Goal: Task Accomplishment & Management: Complete application form

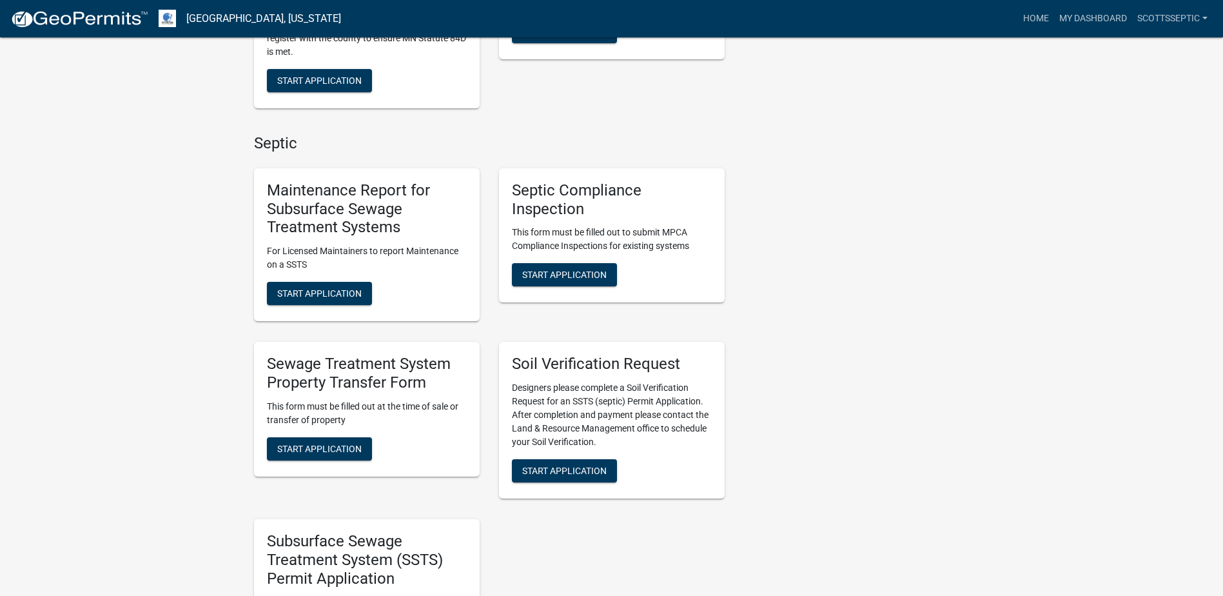
scroll to position [838, 0]
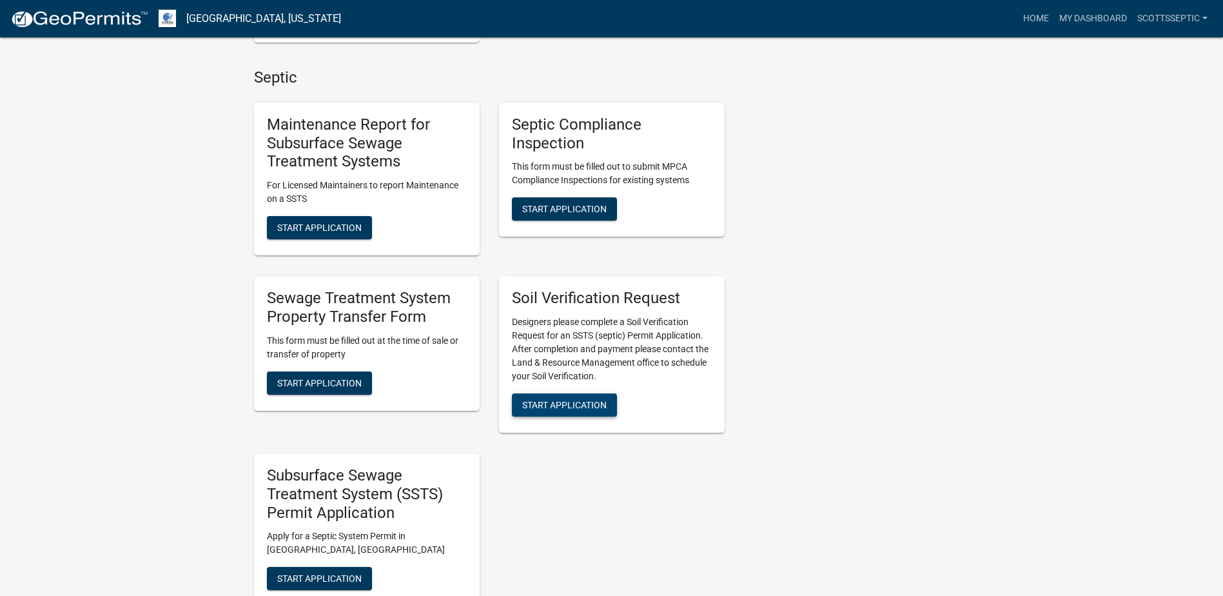
click at [566, 402] on span "Start Application" at bounding box center [564, 405] width 84 height 10
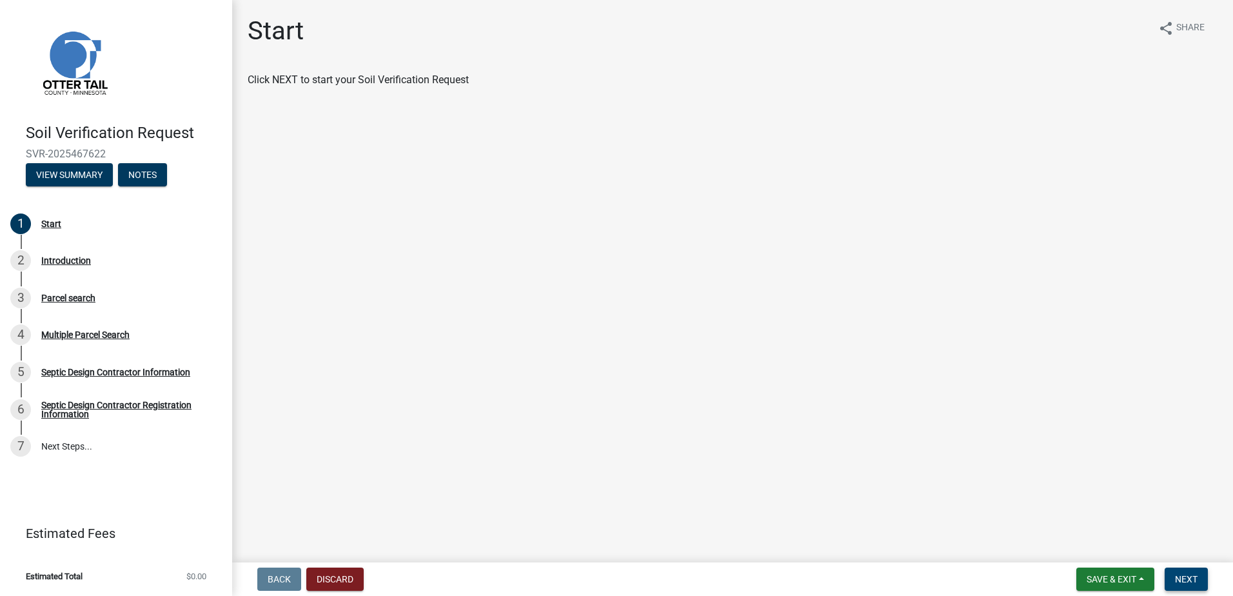
click at [1185, 578] on span "Next" at bounding box center [1186, 579] width 23 height 10
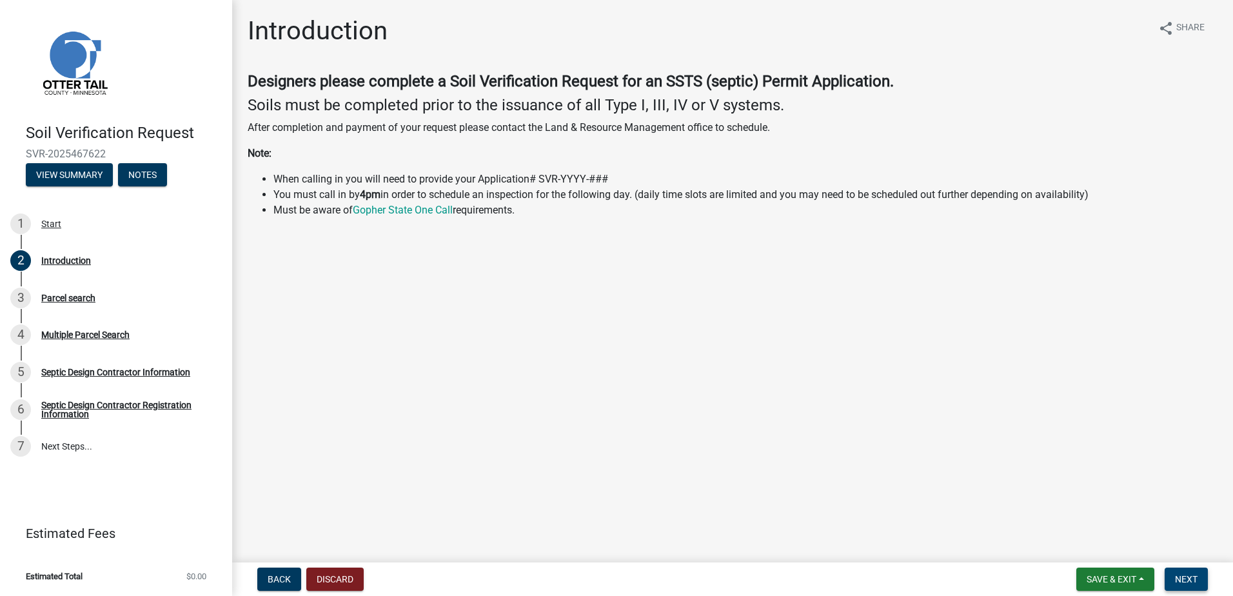
click at [1184, 579] on span "Next" at bounding box center [1186, 579] width 23 height 10
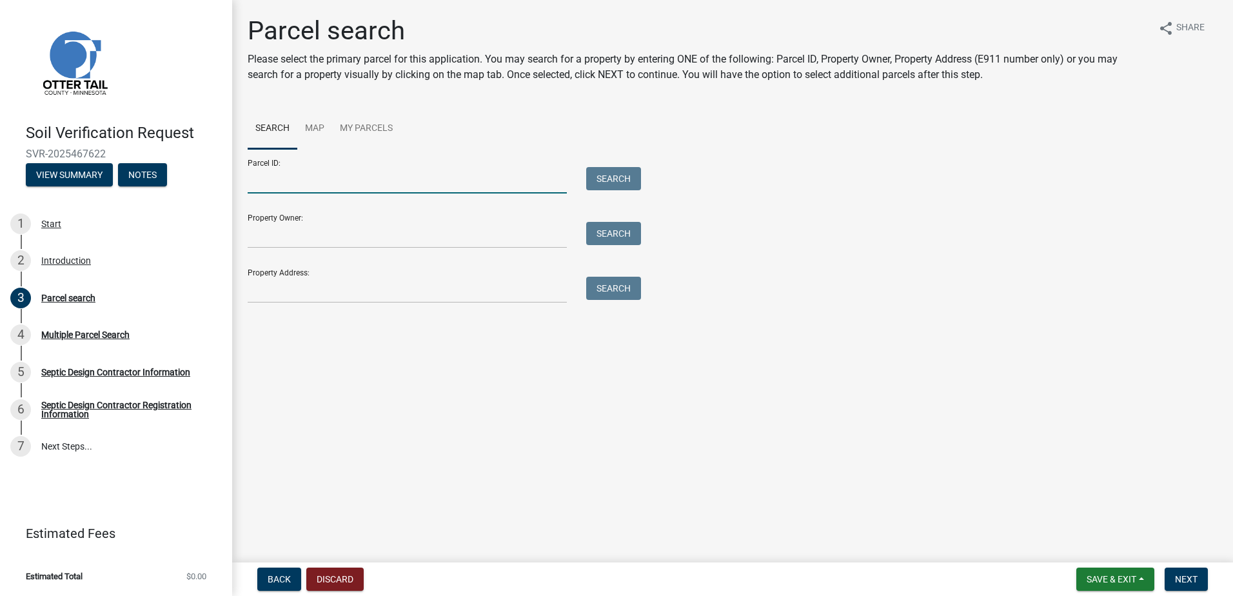
click at [272, 188] on input "Parcel ID:" at bounding box center [407, 180] width 319 height 26
type input "17000990597001"
click at [604, 183] on button "Search" at bounding box center [613, 178] width 55 height 23
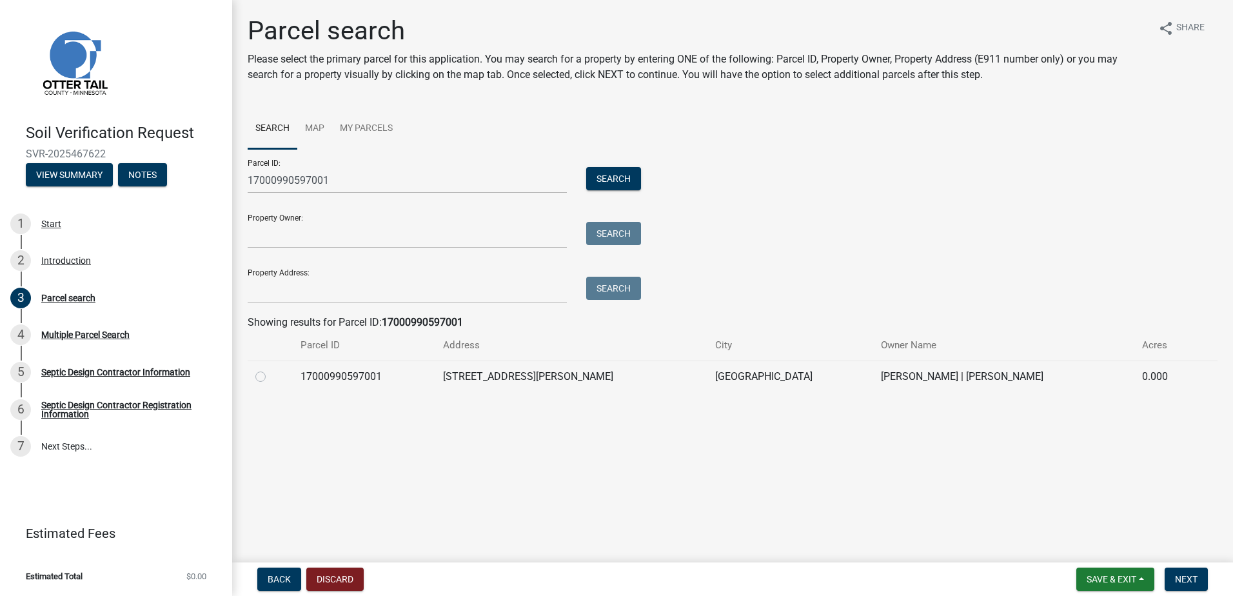
drag, startPoint x: 261, startPoint y: 378, endPoint x: 285, endPoint y: 386, distance: 25.7
click at [271, 369] on label at bounding box center [271, 369] width 0 height 0
click at [271, 377] on input "radio" at bounding box center [275, 373] width 8 height 8
radio input "true"
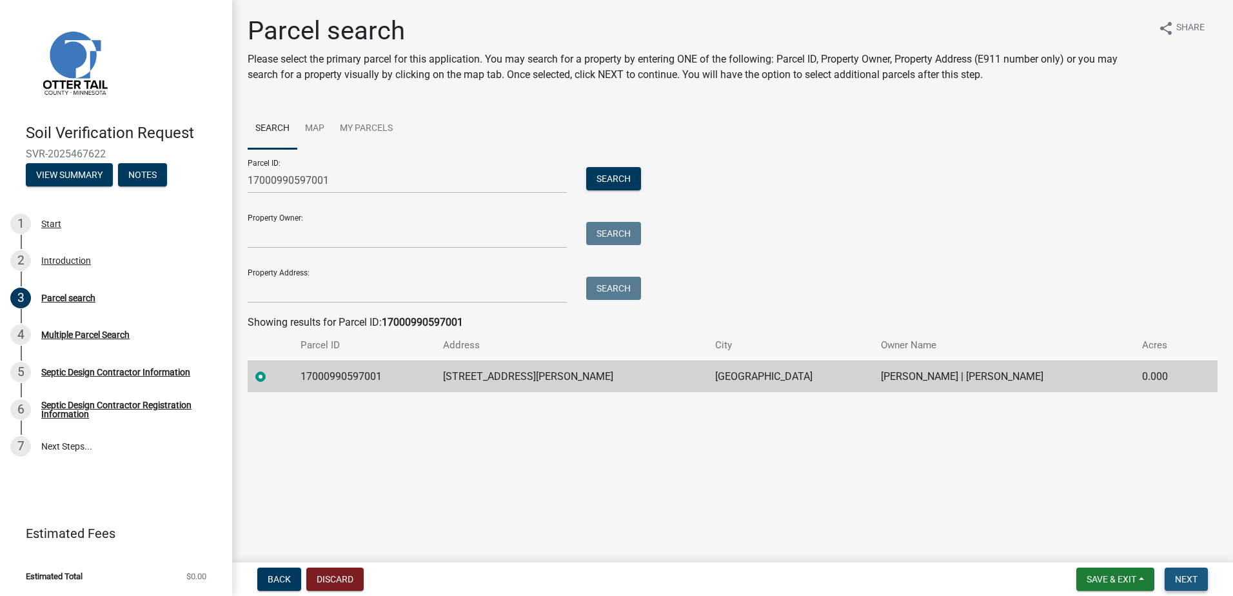
click at [1177, 586] on button "Next" at bounding box center [1186, 579] width 43 height 23
click at [1181, 577] on span "Next" at bounding box center [1186, 579] width 23 height 10
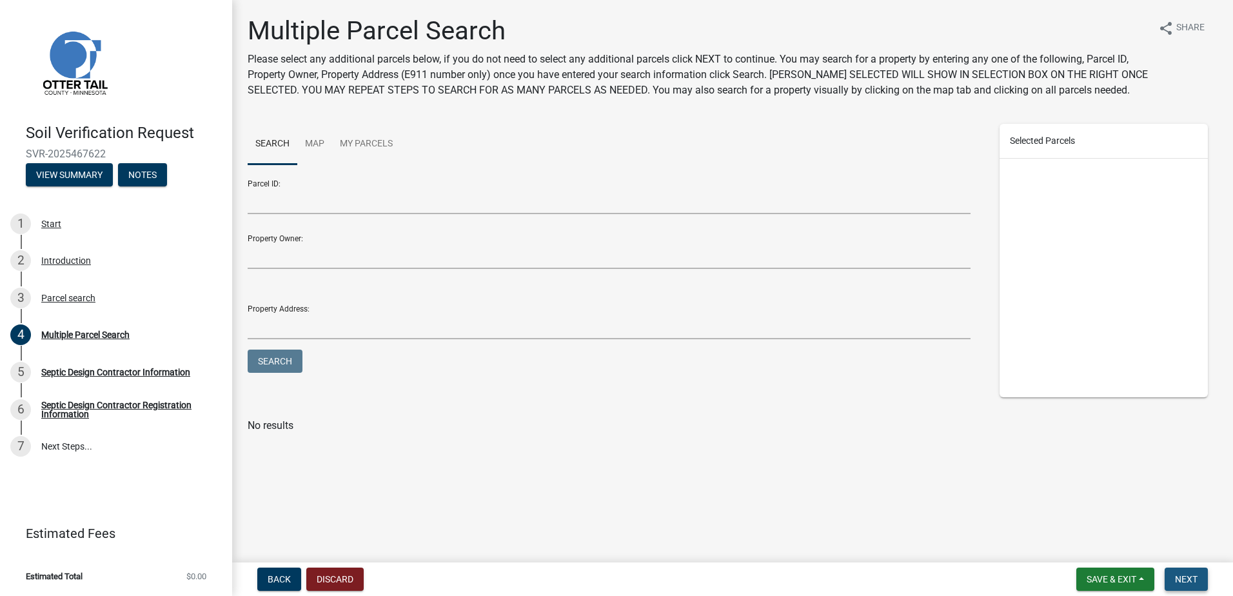
click at [1186, 576] on span "Next" at bounding box center [1186, 579] width 23 height 10
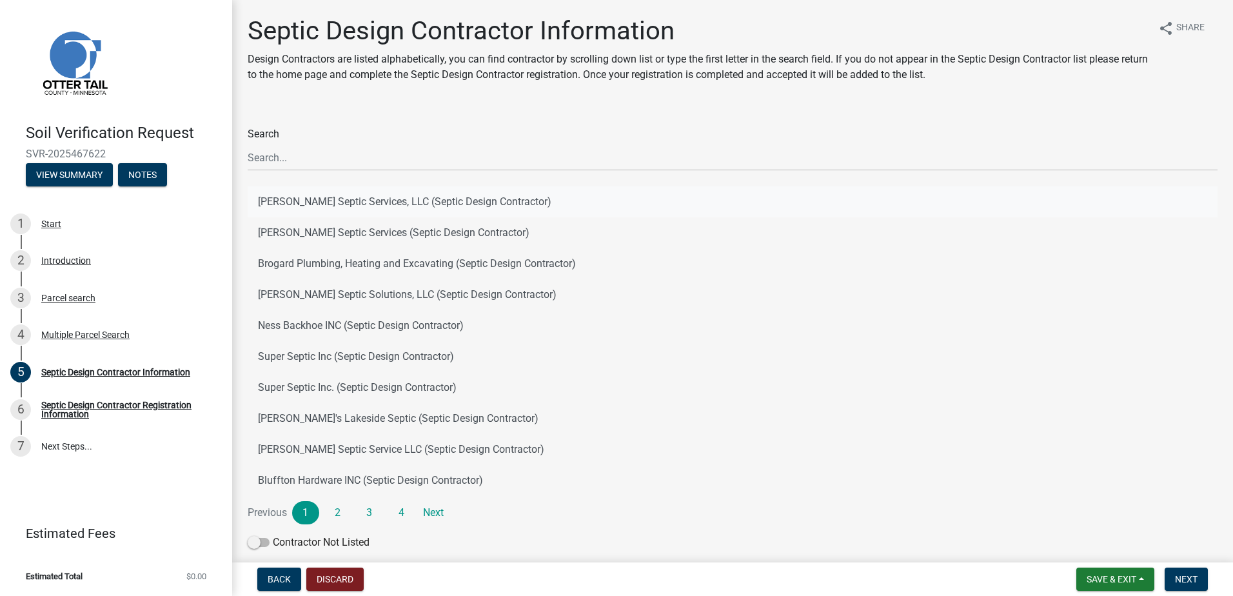
drag, startPoint x: 303, startPoint y: 201, endPoint x: 313, endPoint y: 201, distance: 10.3
click at [305, 199] on button "[PERSON_NAME] Septic Services, LLC (Septic Design Contractor)" at bounding box center [733, 201] width 970 height 31
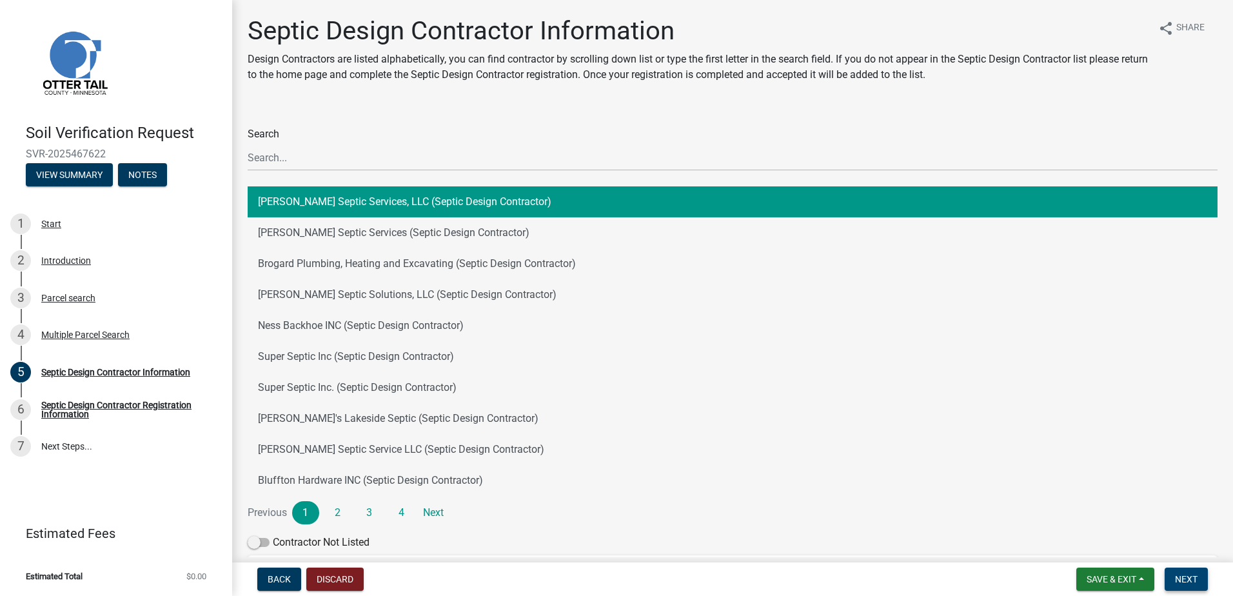
click at [1186, 580] on span "Next" at bounding box center [1186, 579] width 23 height 10
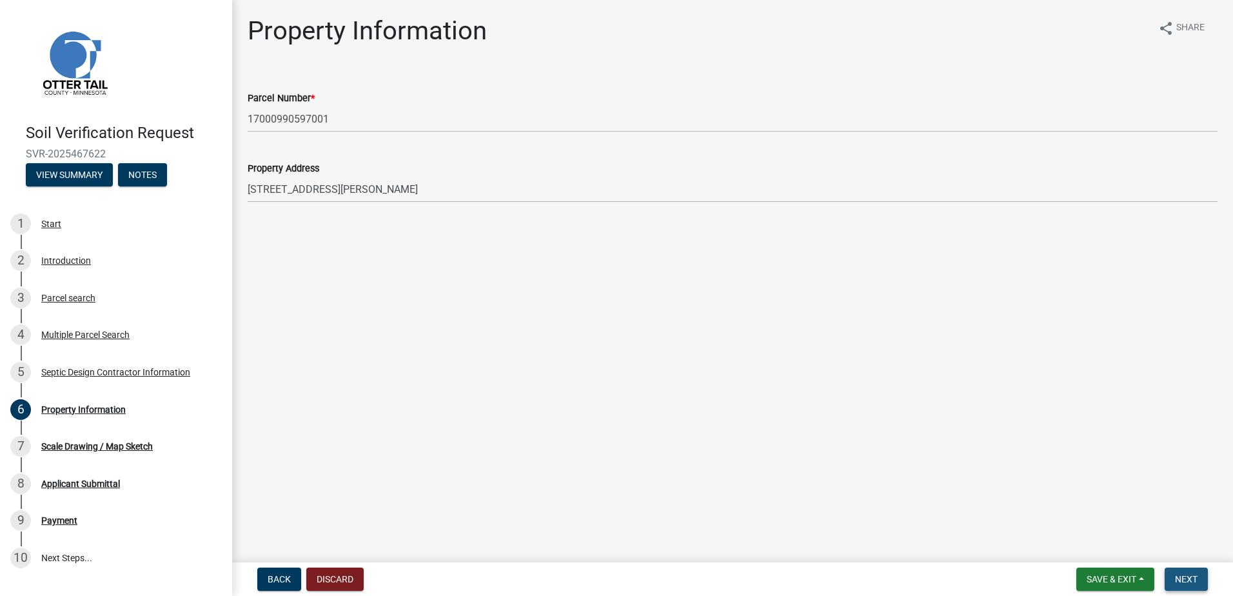
click at [1185, 575] on span "Next" at bounding box center [1186, 579] width 23 height 10
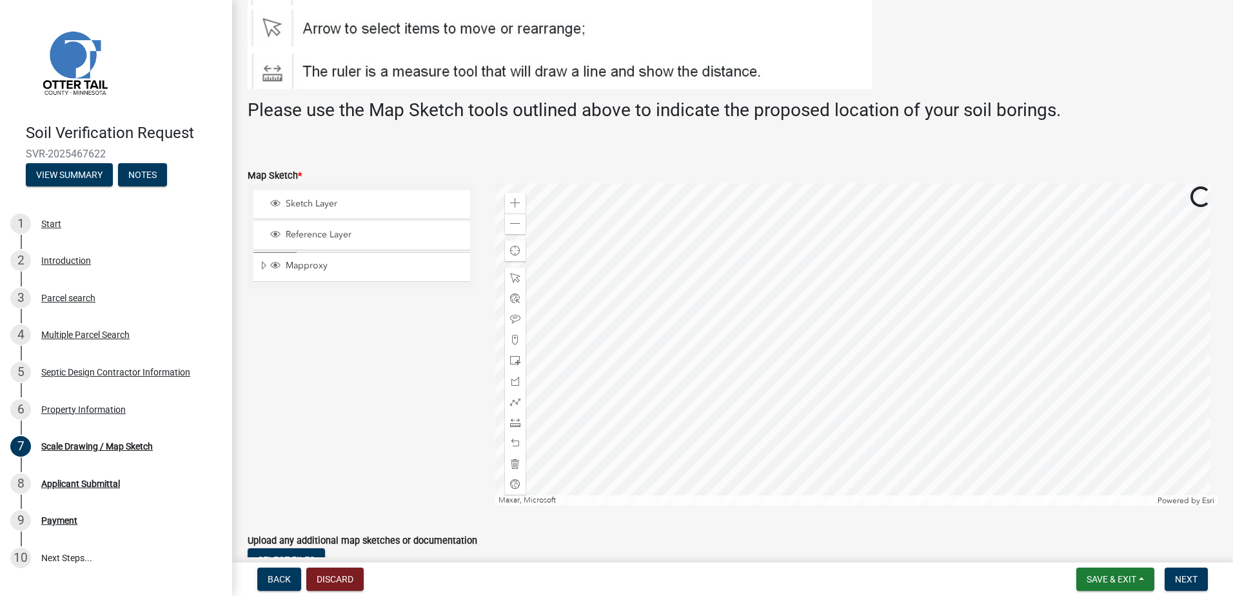
scroll to position [193, 0]
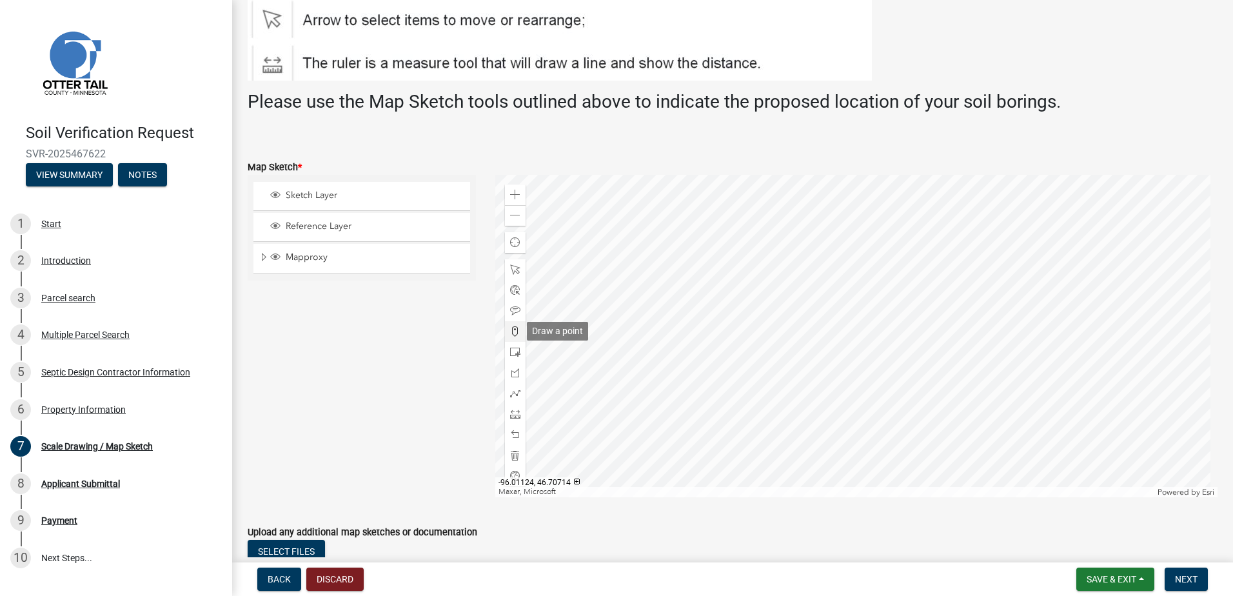
click at [511, 330] on span at bounding box center [515, 331] width 10 height 10
click at [837, 306] on div at bounding box center [856, 336] width 723 height 322
click at [1173, 576] on button "Next" at bounding box center [1186, 579] width 43 height 23
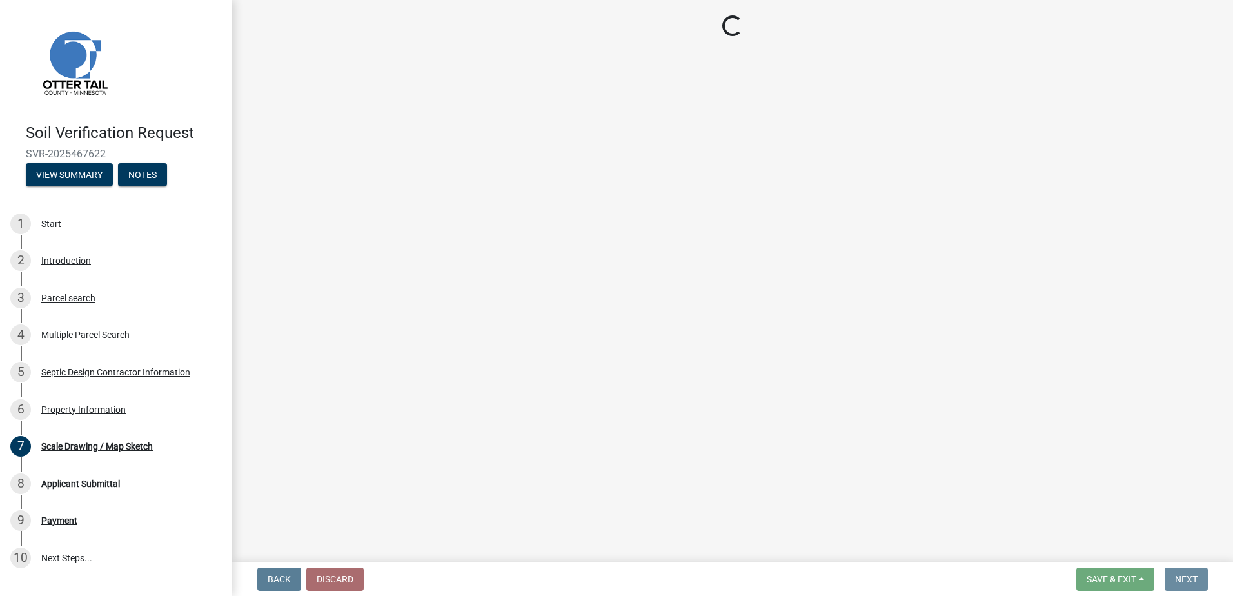
scroll to position [0, 0]
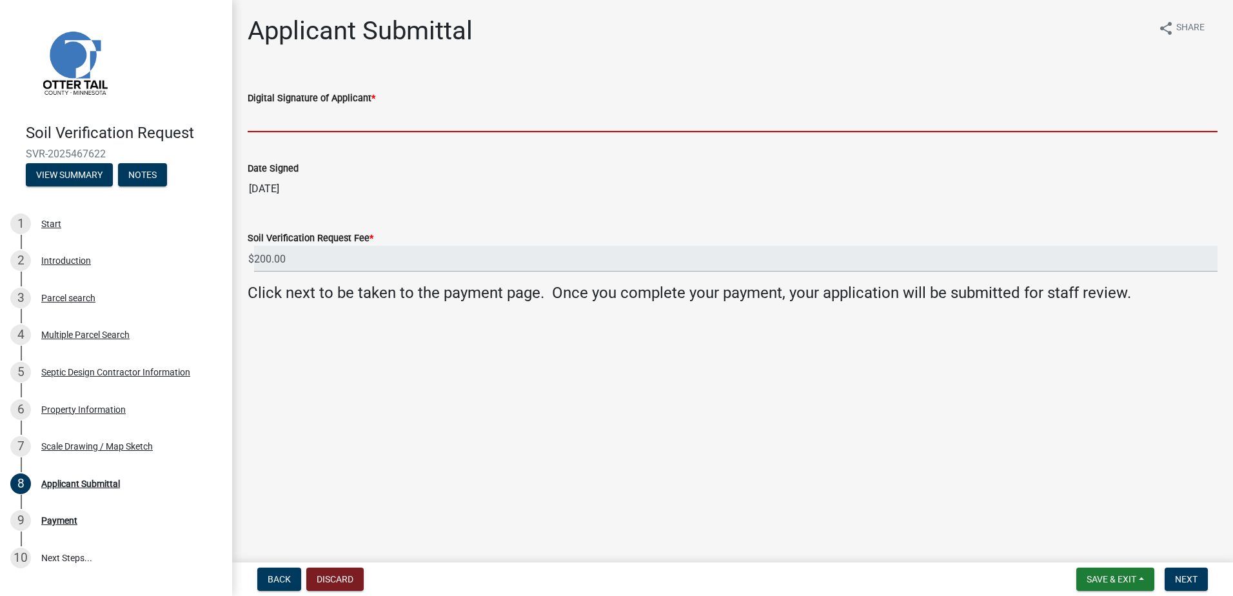
click at [293, 123] on input "Digital Signature of Applicant *" at bounding box center [733, 119] width 970 height 26
type input "[PERSON_NAME]"
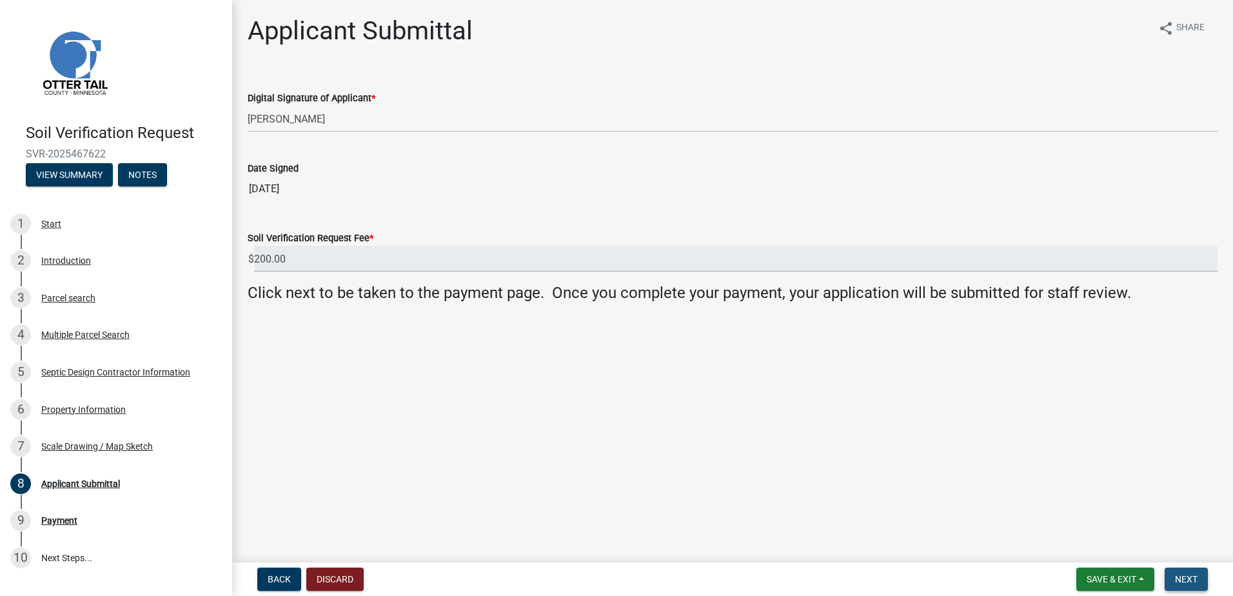
click at [1182, 577] on span "Next" at bounding box center [1186, 579] width 23 height 10
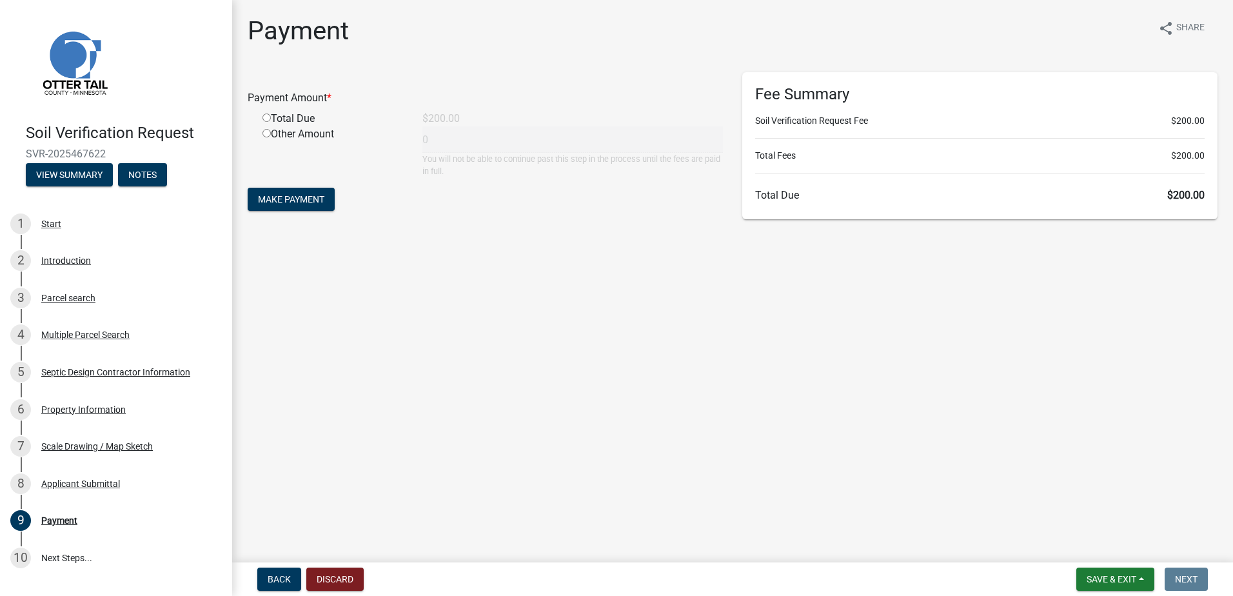
click at [270, 116] on input "radio" at bounding box center [266, 118] width 8 height 8
radio input "true"
type input "200"
click at [289, 197] on span "Make Payment" at bounding box center [291, 199] width 66 height 10
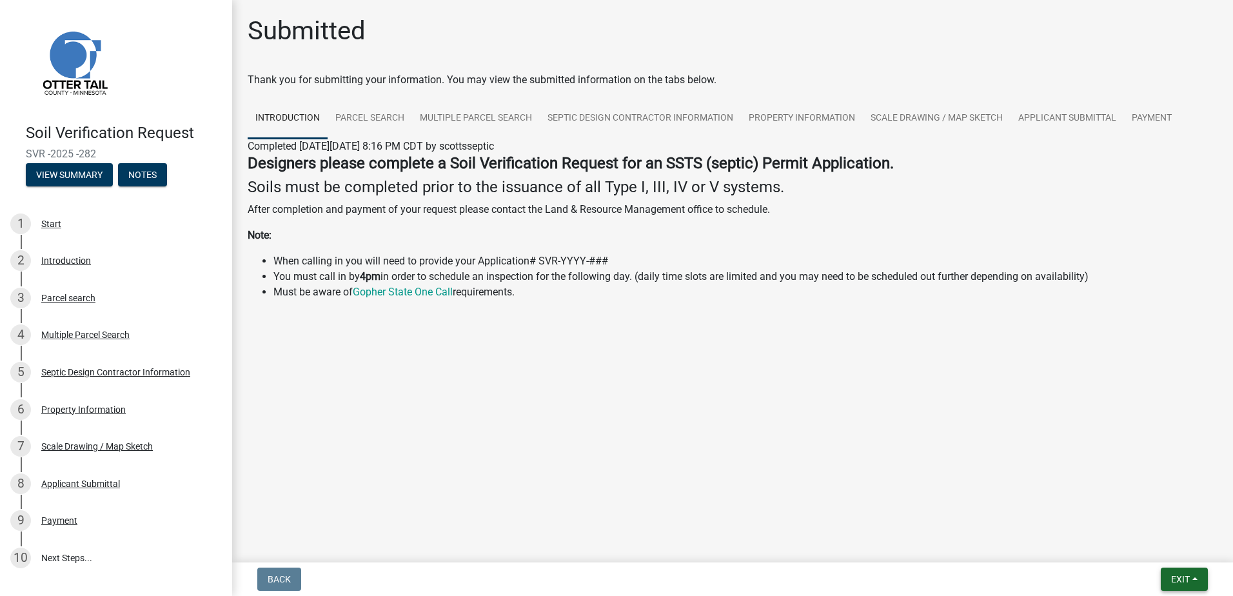
click at [1197, 580] on button "Exit" at bounding box center [1184, 579] width 47 height 23
click at [1141, 547] on button "Save & Exit" at bounding box center [1156, 545] width 103 height 31
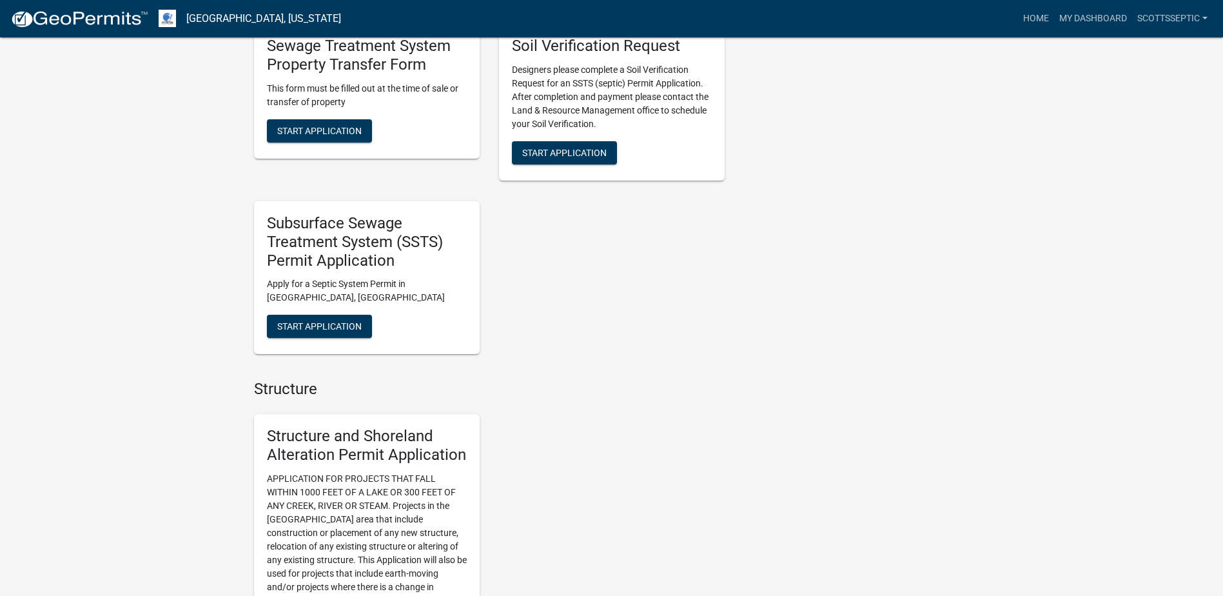
scroll to position [1096, 0]
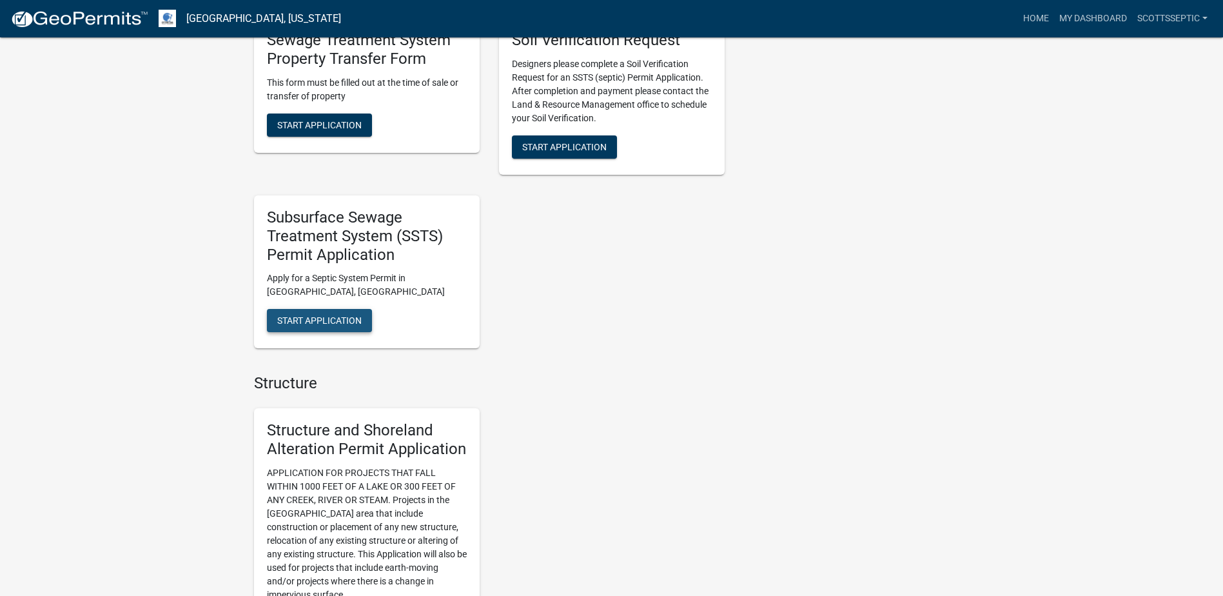
click at [312, 328] on button "Start Application" at bounding box center [319, 320] width 105 height 23
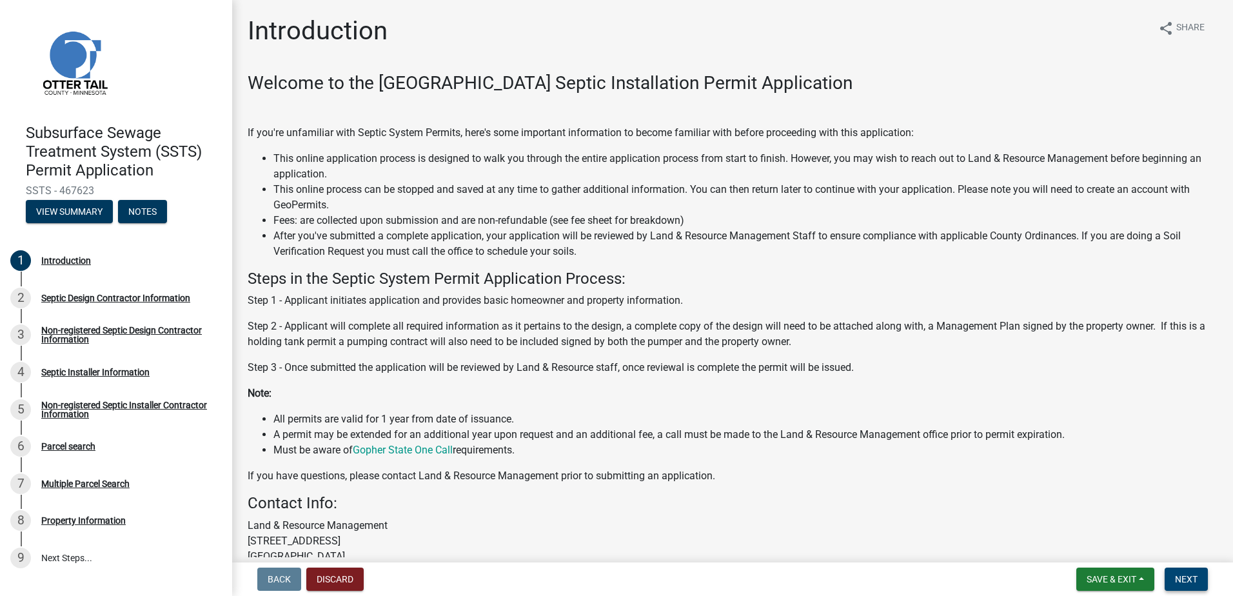
click at [1199, 577] on button "Next" at bounding box center [1186, 579] width 43 height 23
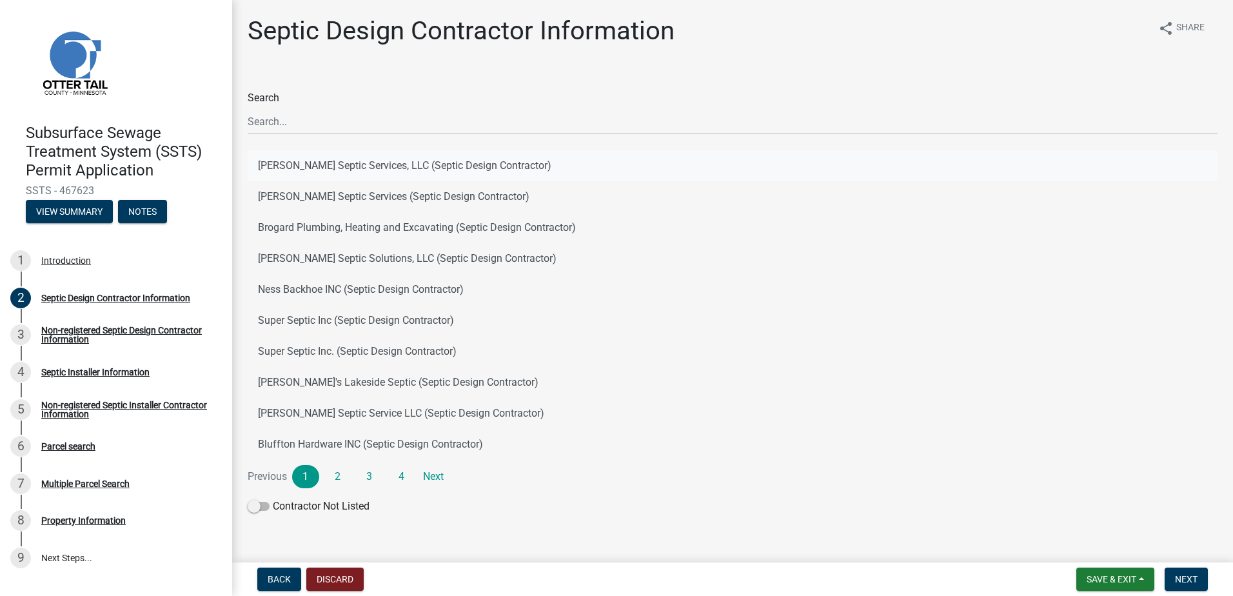
click at [350, 162] on button "[PERSON_NAME] Septic Services, LLC (Septic Design Contractor)" at bounding box center [733, 165] width 970 height 31
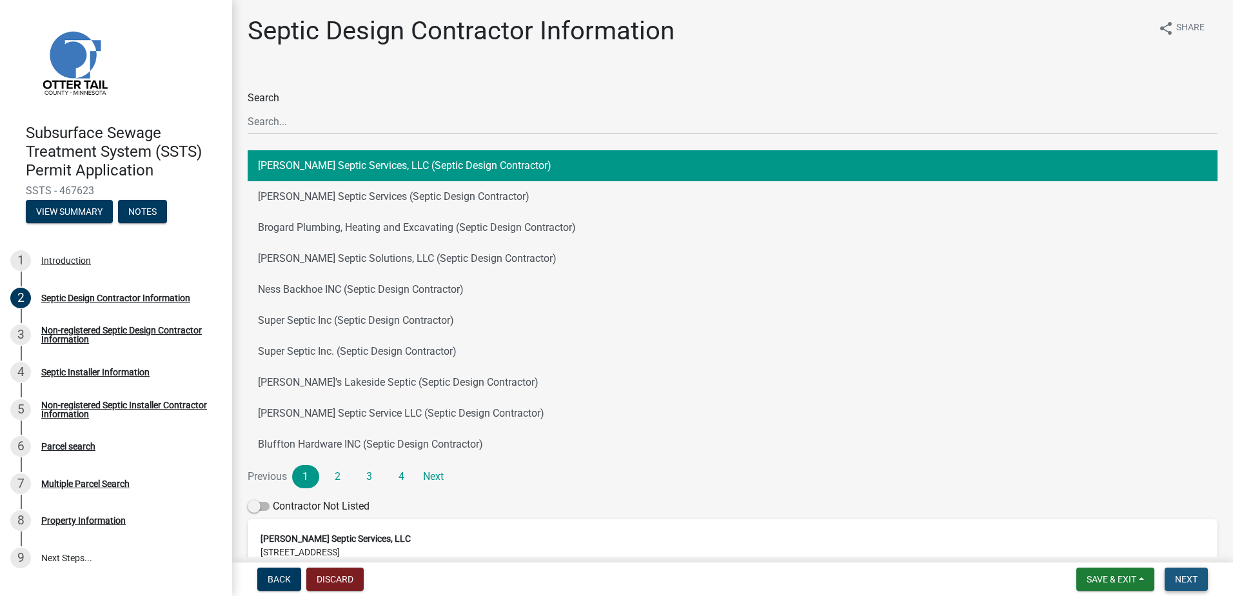
click at [1189, 580] on span "Next" at bounding box center [1186, 579] width 23 height 10
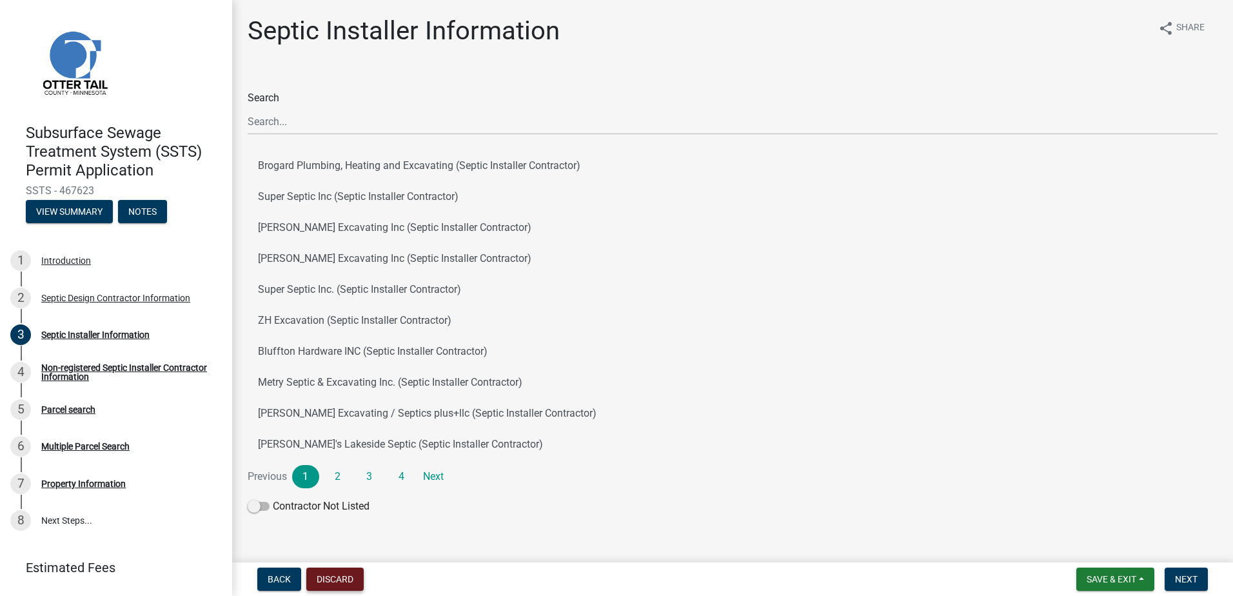
click at [343, 580] on button "Discard" at bounding box center [334, 579] width 57 height 23
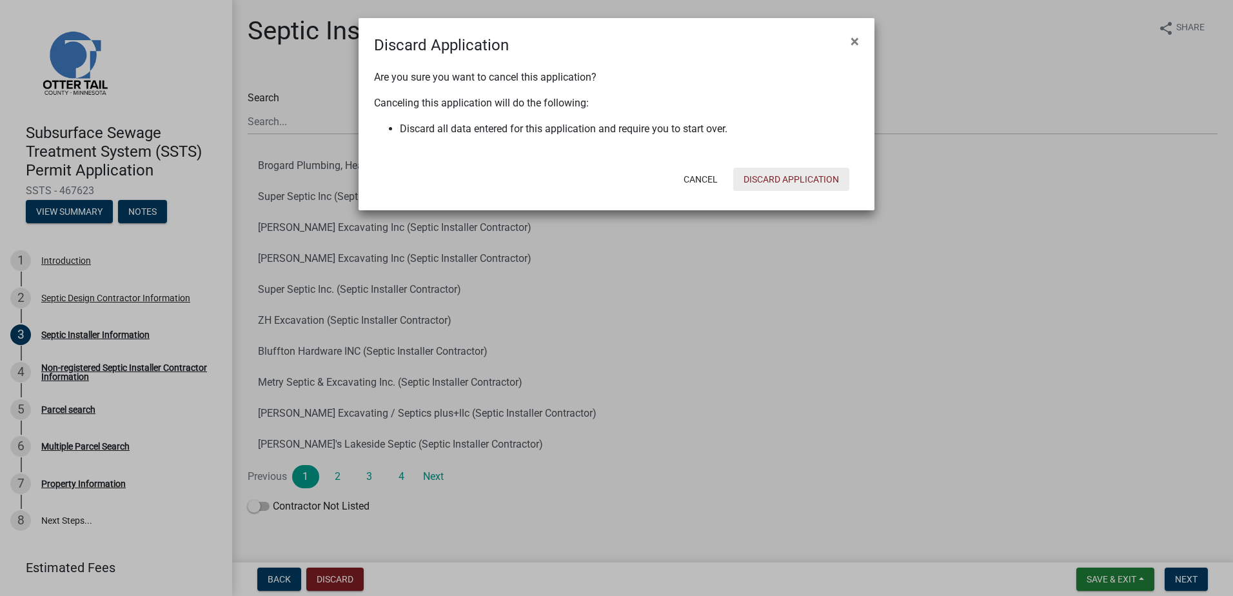
click at [777, 181] on button "Discard Application" at bounding box center [791, 179] width 116 height 23
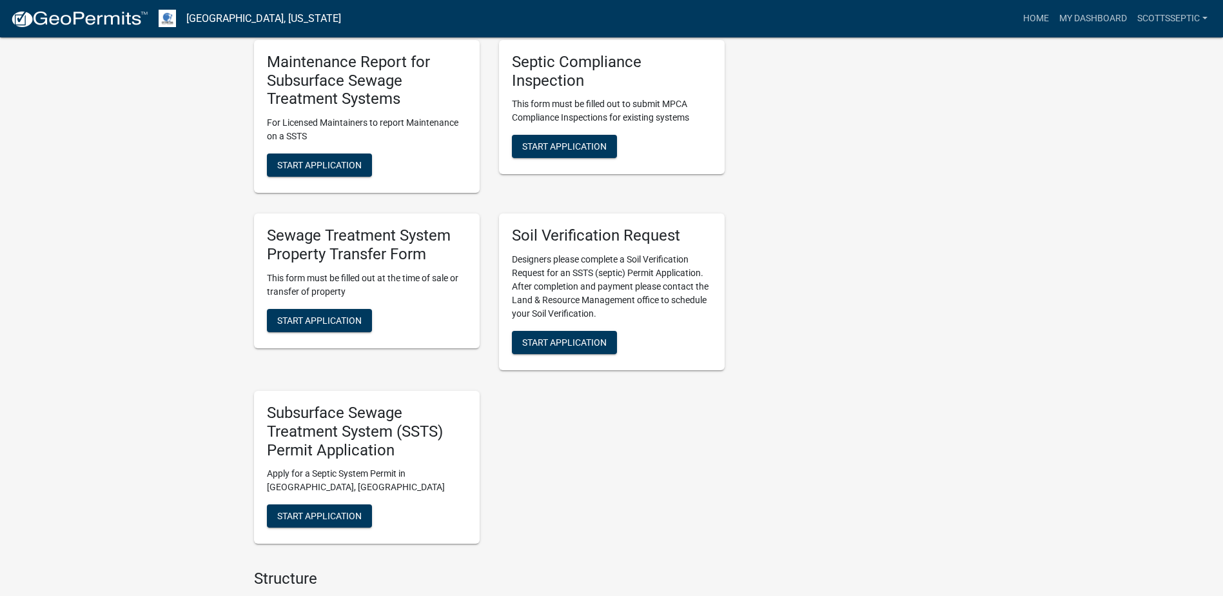
scroll to position [903, 0]
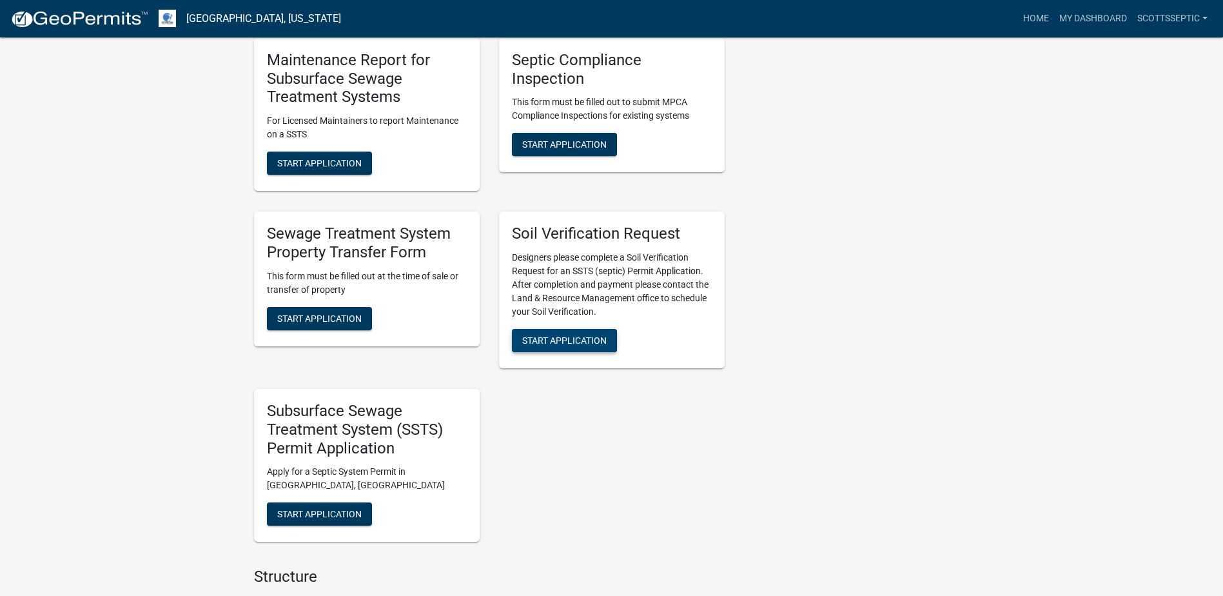
click at [564, 340] on span "Start Application" at bounding box center [564, 340] width 84 height 10
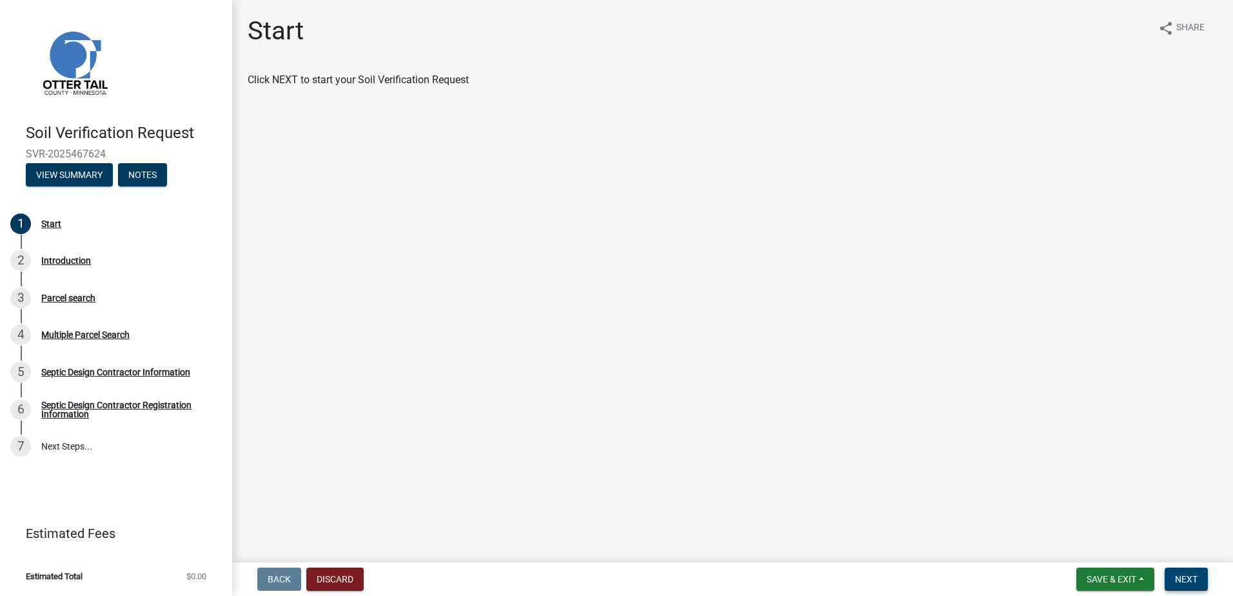
click at [1181, 575] on span "Next" at bounding box center [1186, 579] width 23 height 10
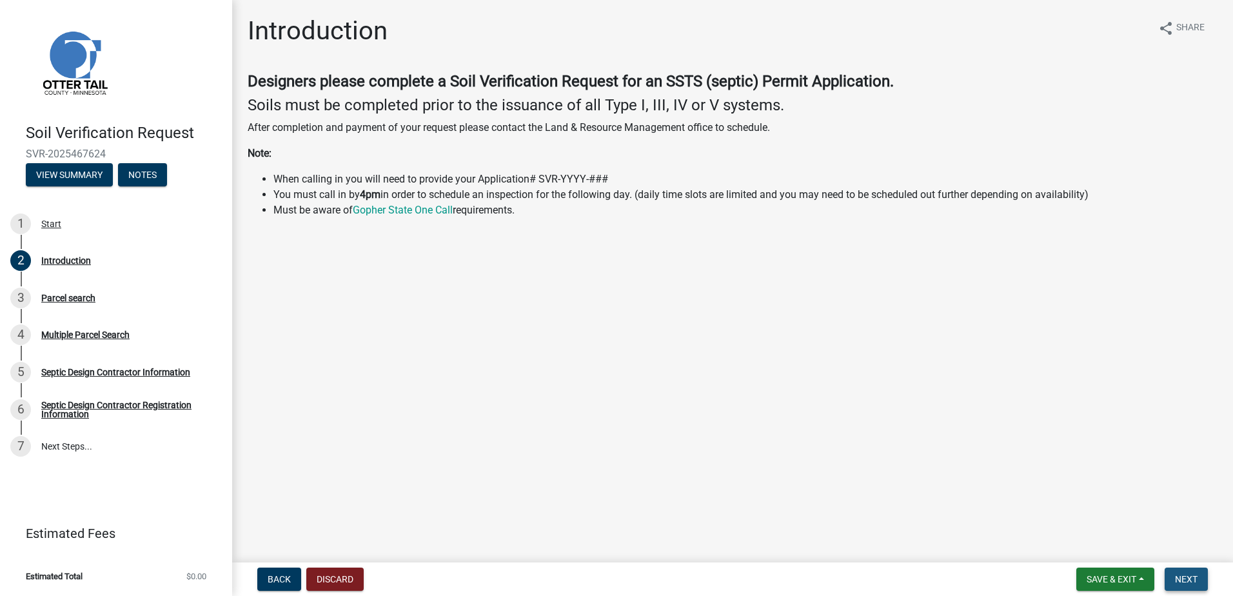
click at [1192, 572] on button "Next" at bounding box center [1186, 579] width 43 height 23
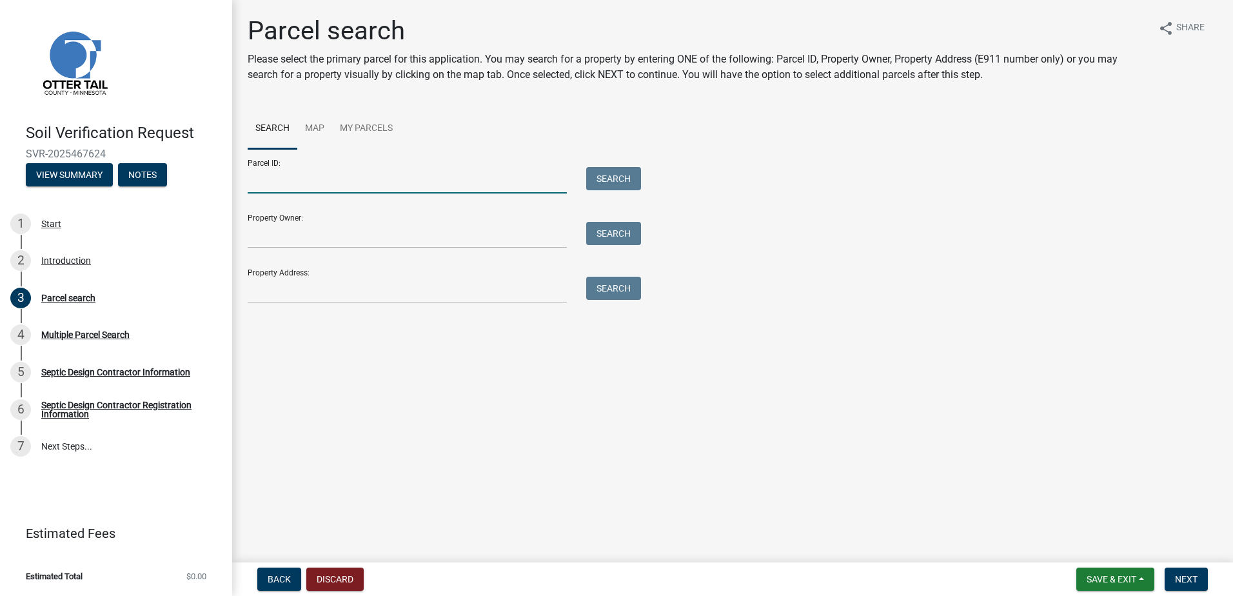
click at [341, 188] on input "Parcel ID:" at bounding box center [407, 180] width 319 height 26
type input "17000991818000"
click at [604, 187] on button "Search" at bounding box center [613, 178] width 55 height 23
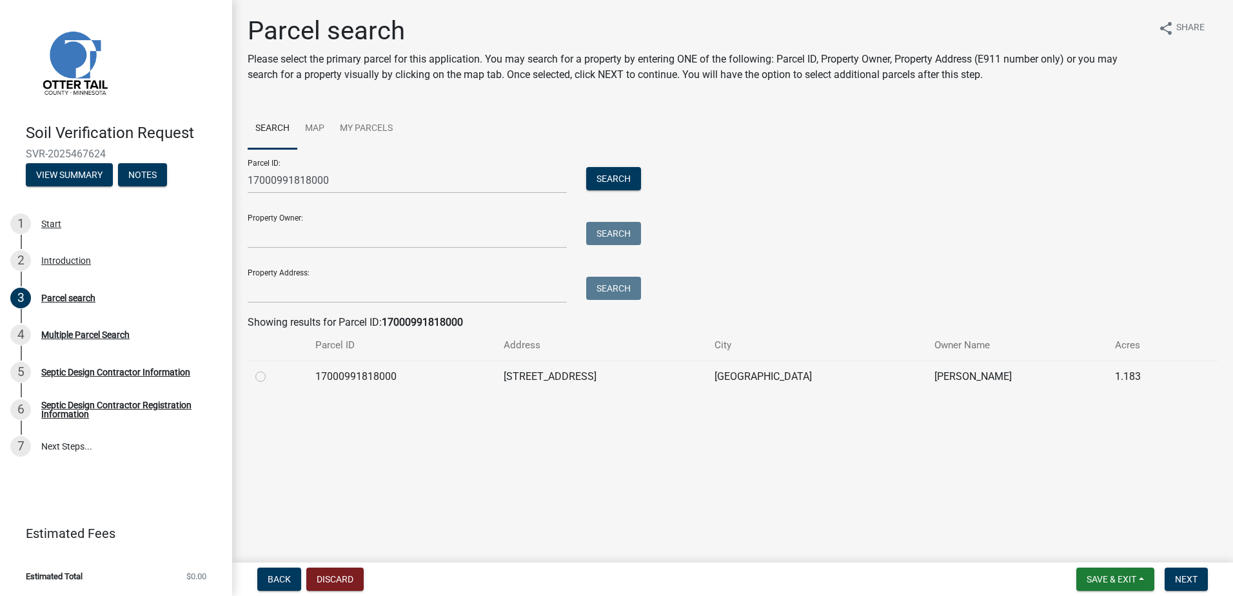
click at [271, 369] on label at bounding box center [271, 369] width 0 height 0
click at [271, 377] on input "radio" at bounding box center [275, 373] width 8 height 8
radio input "true"
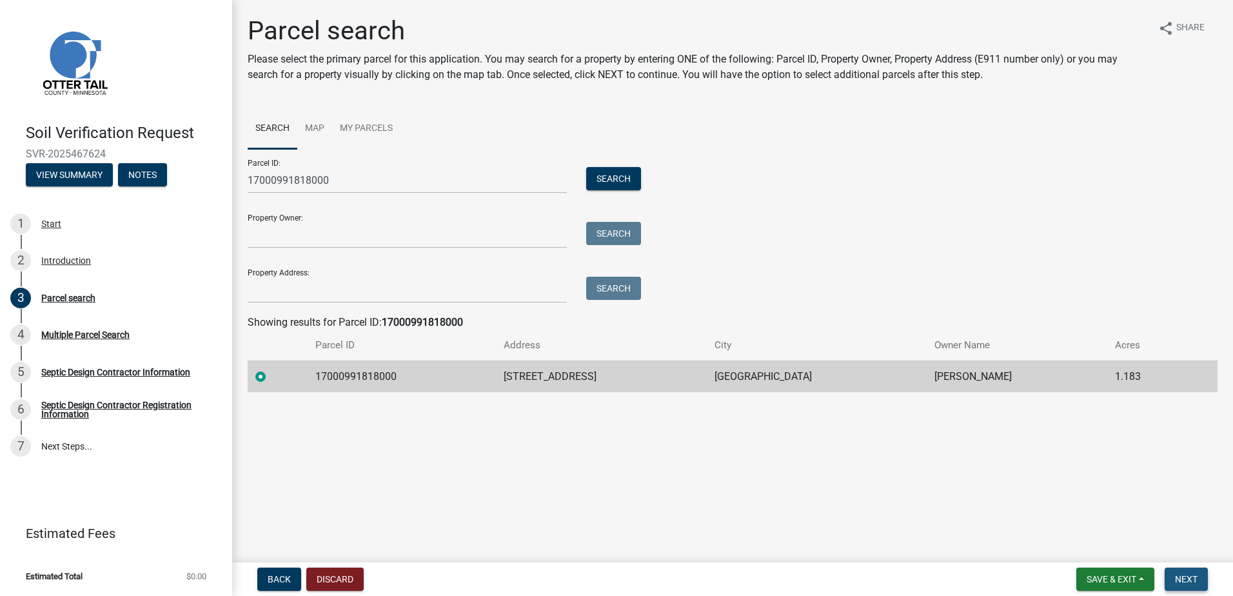
click at [1186, 581] on span "Next" at bounding box center [1186, 579] width 23 height 10
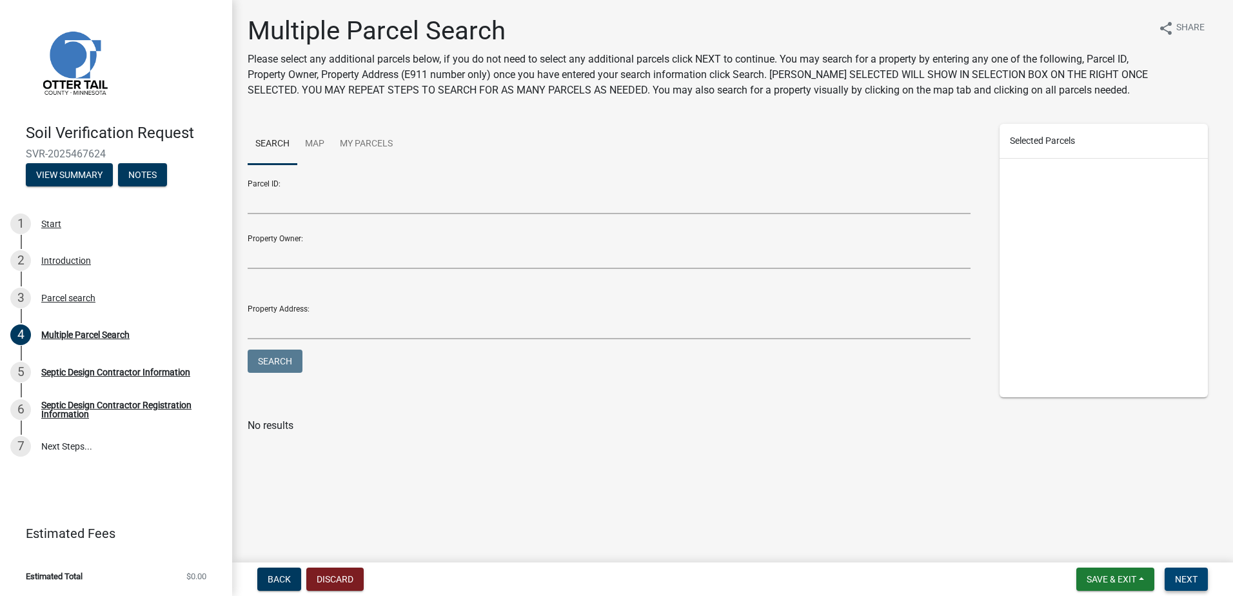
click at [1180, 580] on span "Next" at bounding box center [1186, 579] width 23 height 10
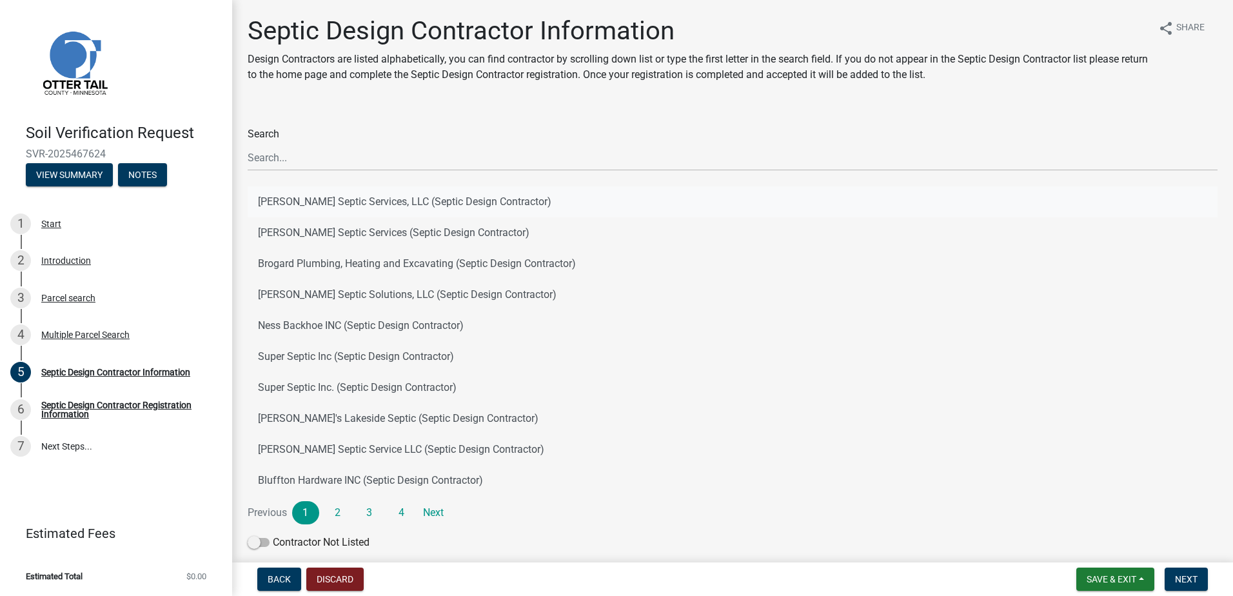
click at [322, 201] on button "[PERSON_NAME] Septic Services, LLC (Septic Design Contractor)" at bounding box center [733, 201] width 970 height 31
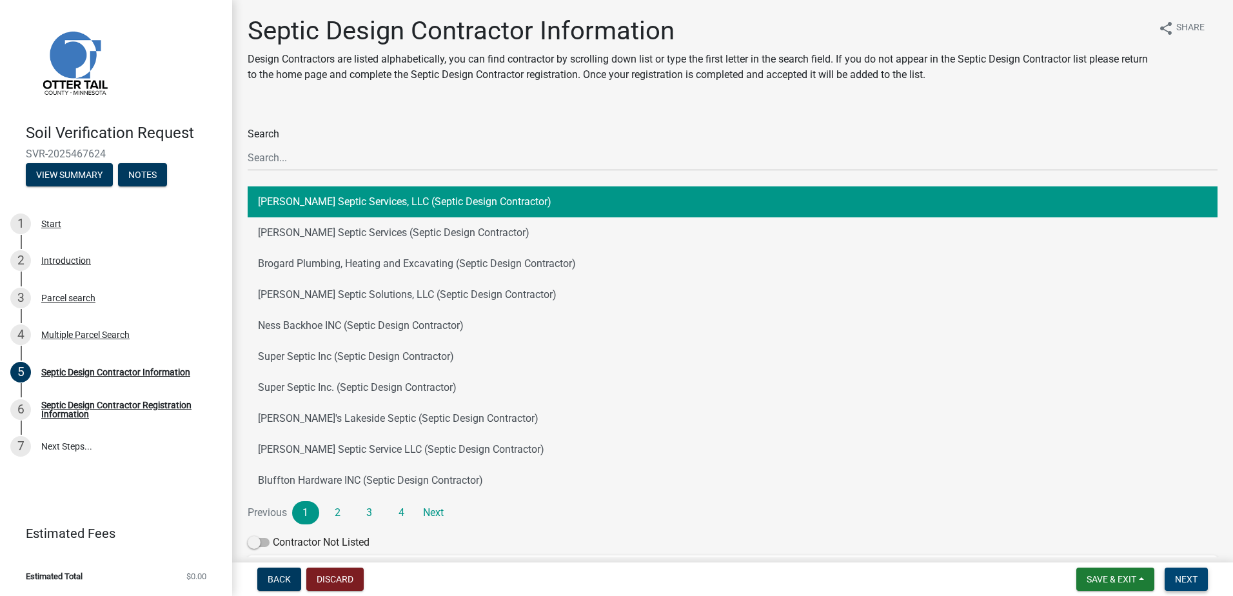
click at [1185, 580] on span "Next" at bounding box center [1186, 579] width 23 height 10
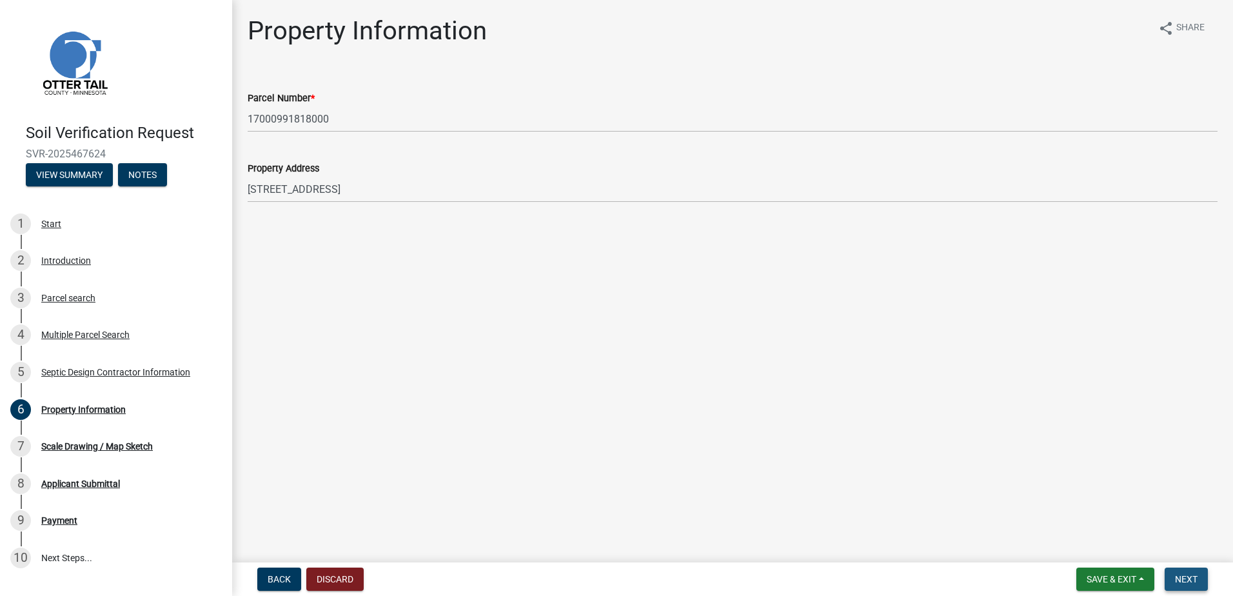
click at [1175, 577] on span "Next" at bounding box center [1186, 579] width 23 height 10
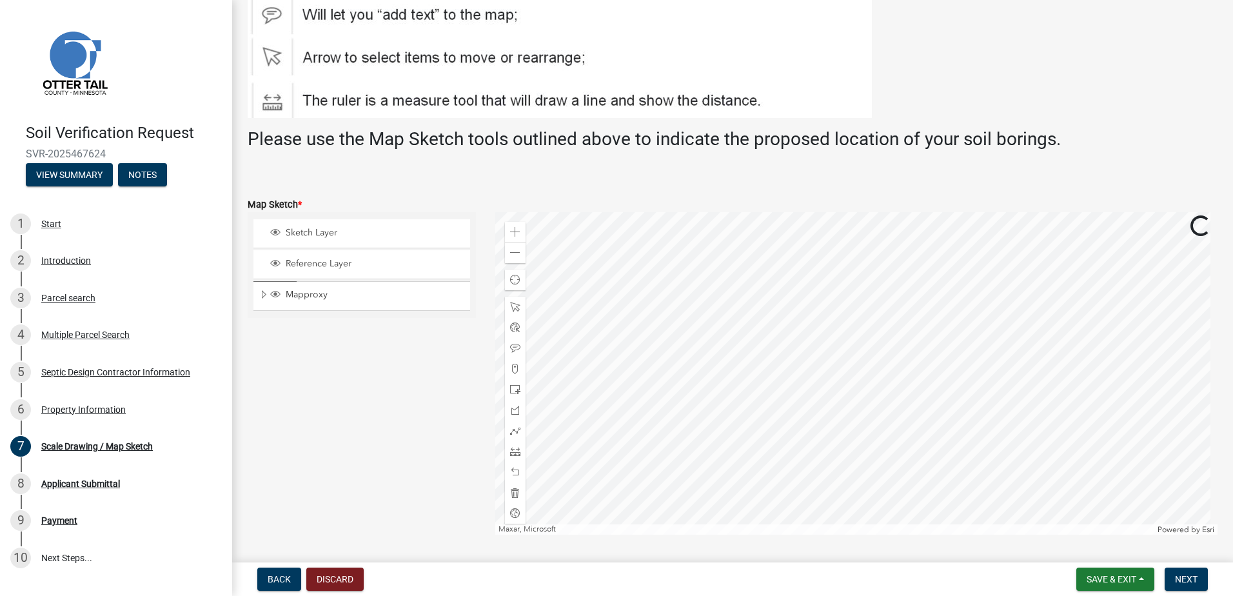
scroll to position [193, 0]
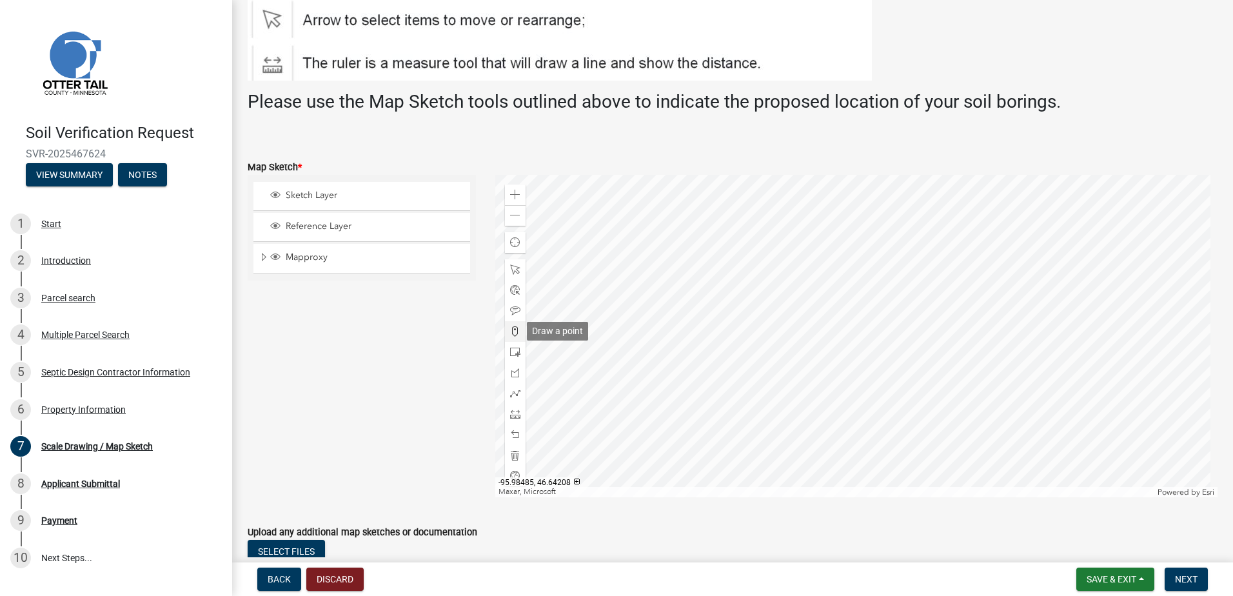
click at [512, 331] on span at bounding box center [515, 331] width 10 height 10
click at [846, 290] on div at bounding box center [856, 336] width 723 height 322
click at [1182, 579] on span "Next" at bounding box center [1186, 579] width 23 height 10
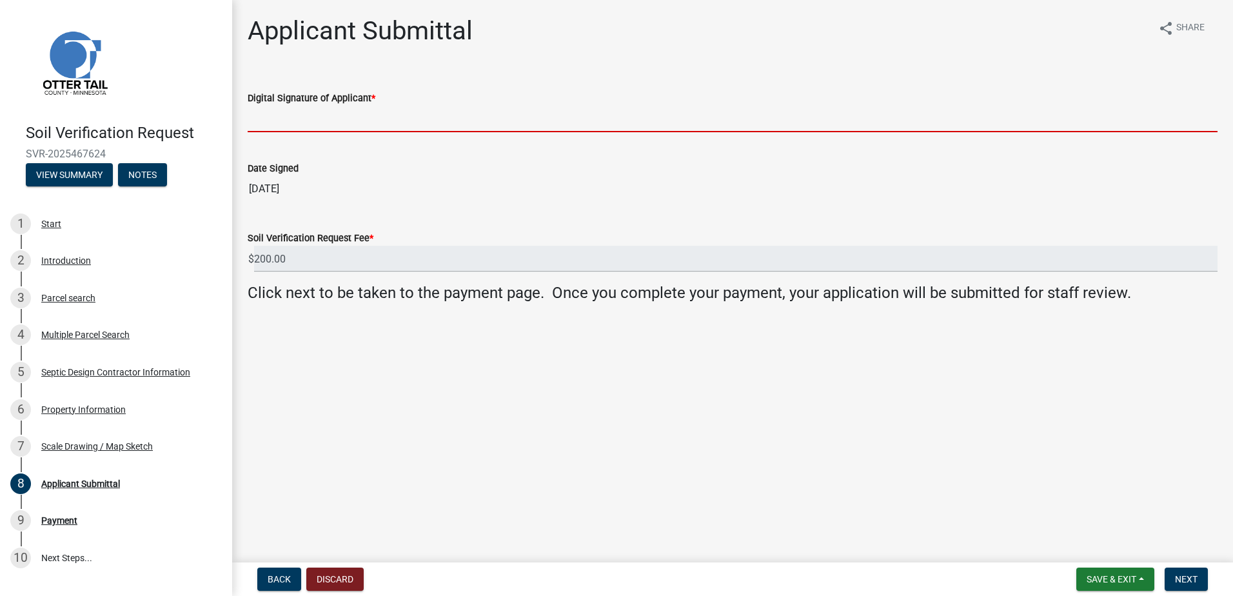
click at [280, 122] on input "Digital Signature of Applicant *" at bounding box center [733, 119] width 970 height 26
type input "[PERSON_NAME]"
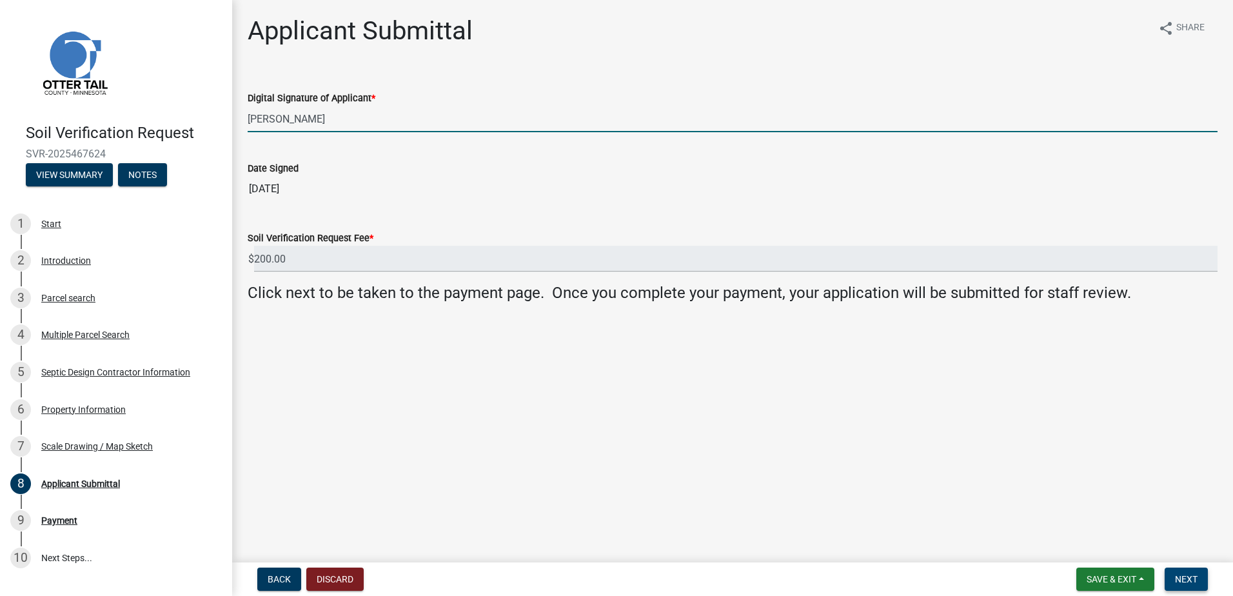
click at [1180, 582] on span "Next" at bounding box center [1186, 579] width 23 height 10
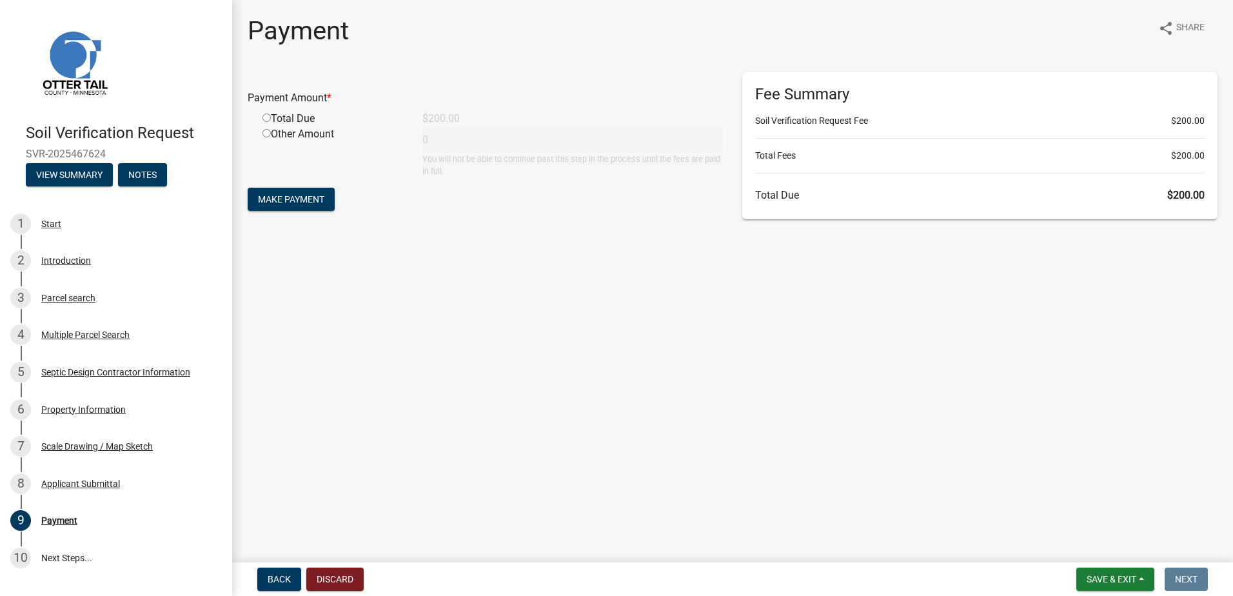
click at [262, 119] on input "radio" at bounding box center [266, 118] width 8 height 8
radio input "true"
type input "200"
click at [289, 190] on button "Make Payment" at bounding box center [291, 199] width 87 height 23
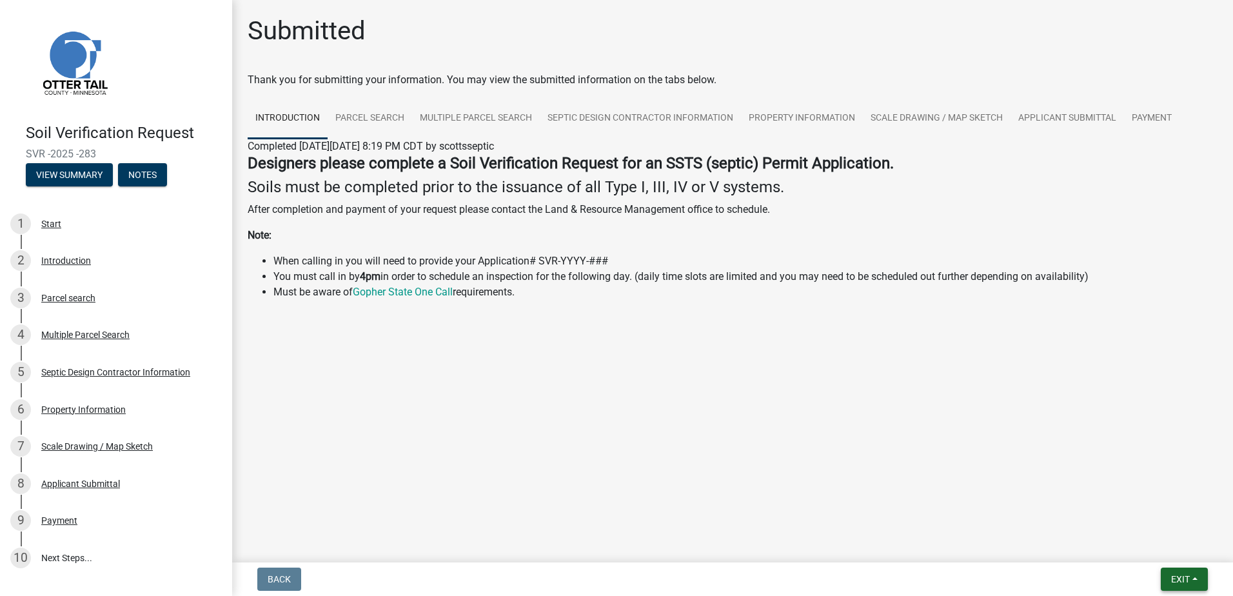
click at [1196, 580] on button "Exit" at bounding box center [1184, 579] width 47 height 23
click at [1172, 553] on button "Save & Exit" at bounding box center [1156, 545] width 103 height 31
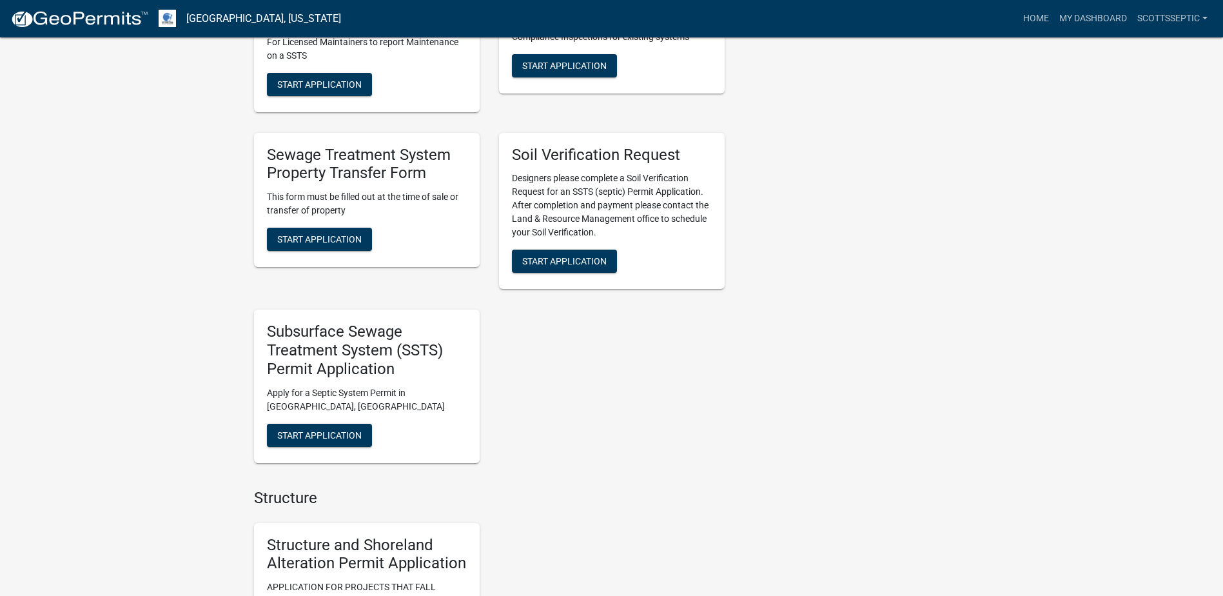
scroll to position [967, 0]
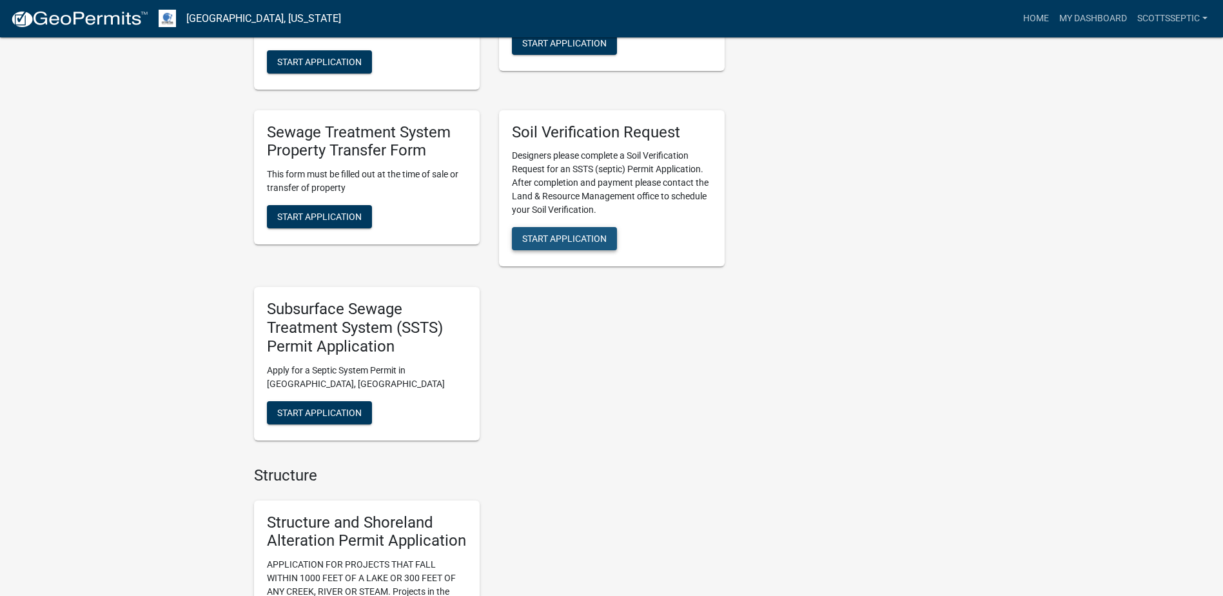
click at [575, 233] on span "Start Application" at bounding box center [564, 238] width 84 height 10
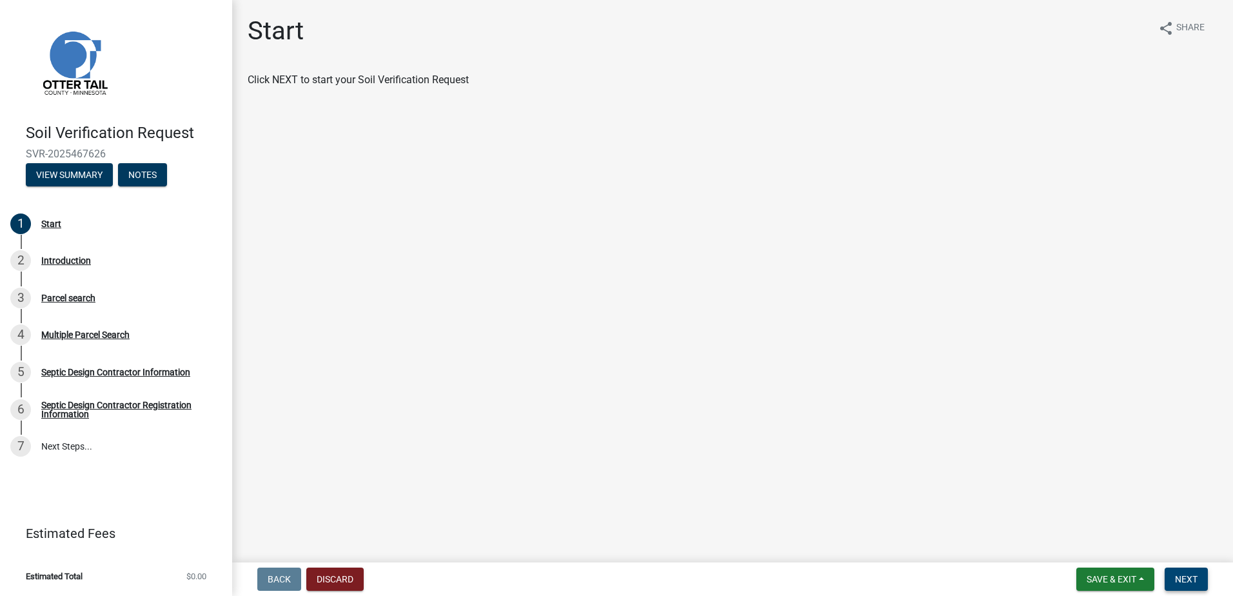
click at [1173, 575] on button "Next" at bounding box center [1186, 579] width 43 height 23
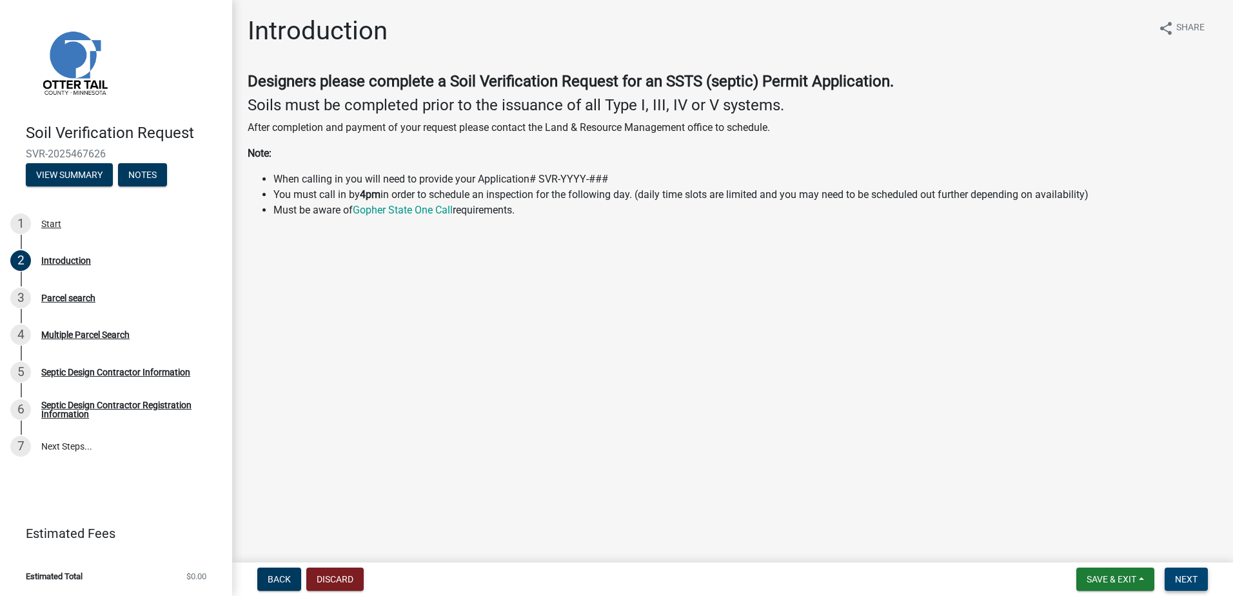
click at [1180, 575] on span "Next" at bounding box center [1186, 579] width 23 height 10
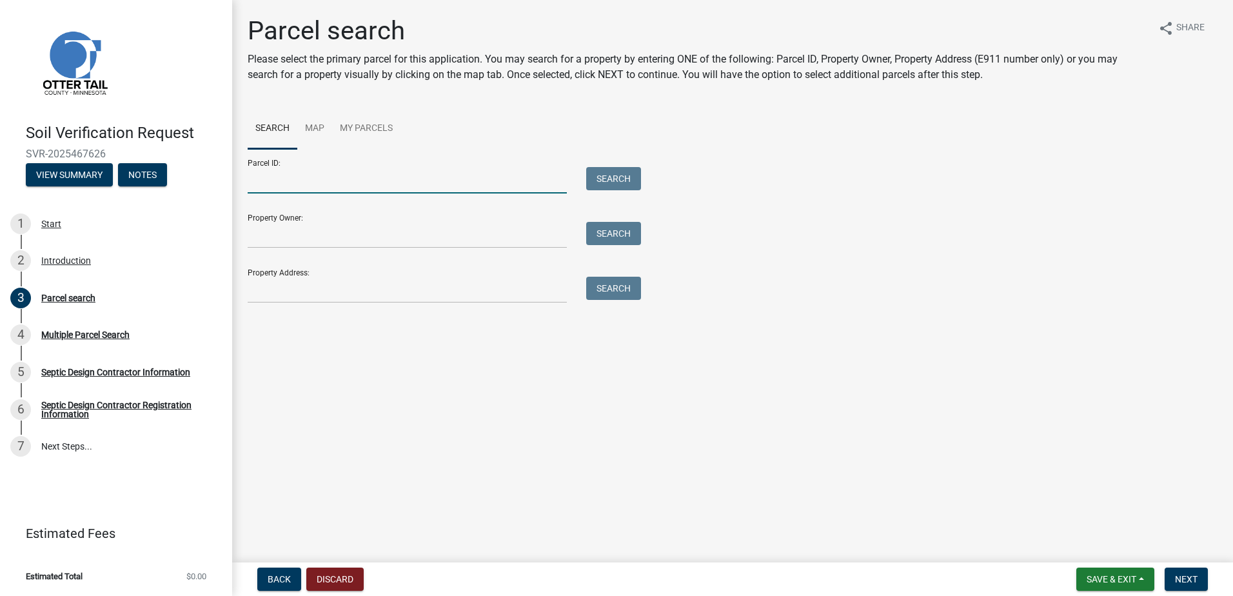
click at [331, 175] on input "Parcel ID:" at bounding box center [407, 180] width 319 height 26
type input "21000240168000"
click at [628, 181] on button "Search" at bounding box center [613, 178] width 55 height 23
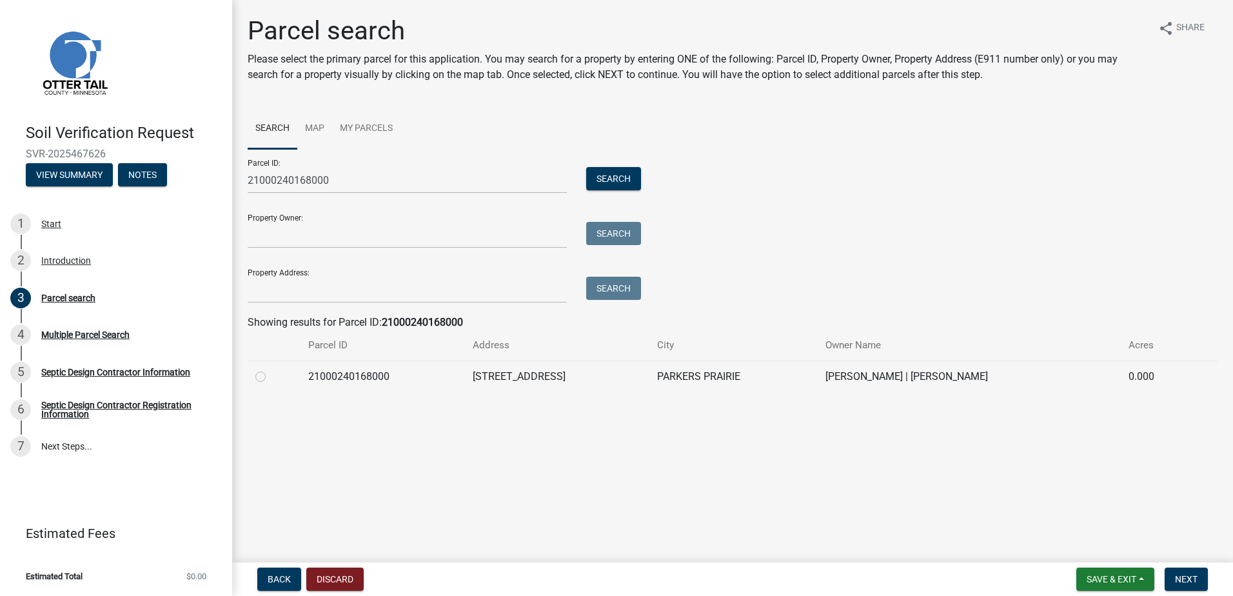
click at [271, 369] on label at bounding box center [271, 369] width 0 height 0
click at [271, 375] on input "radio" at bounding box center [275, 373] width 8 height 8
radio input "true"
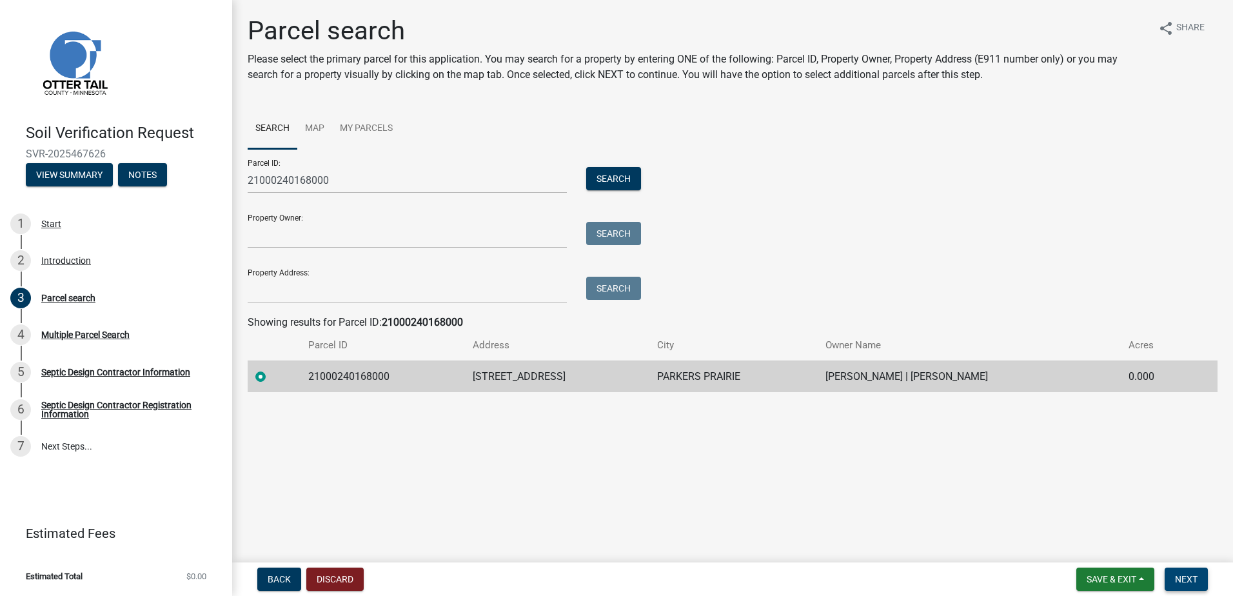
click at [1190, 575] on span "Next" at bounding box center [1186, 579] width 23 height 10
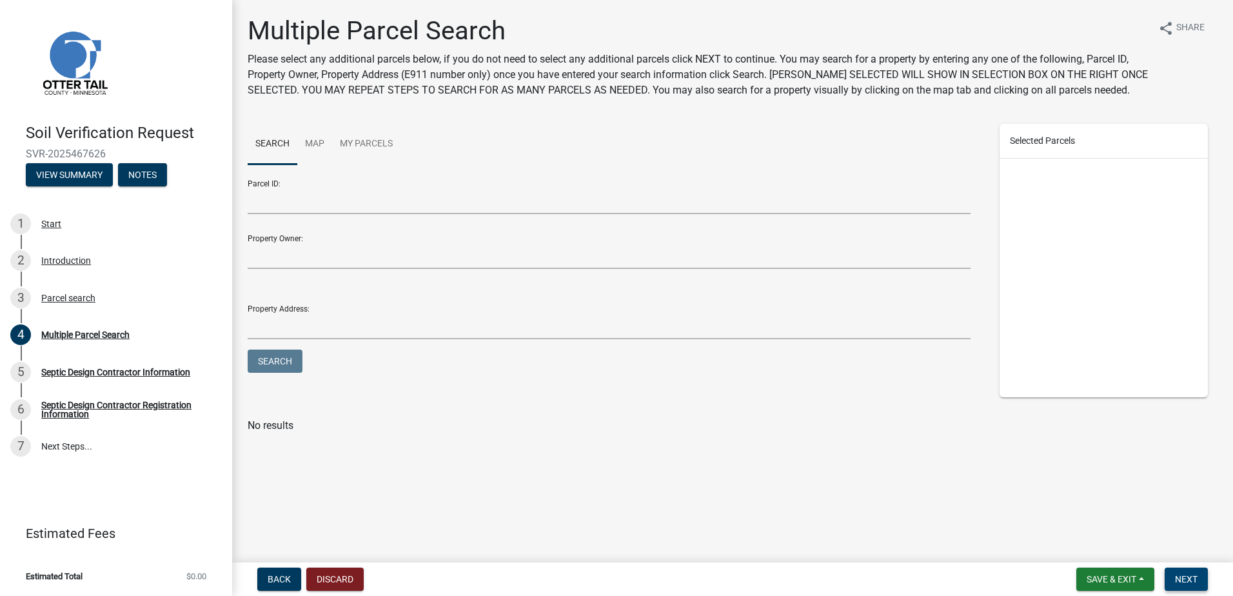
click at [1190, 579] on span "Next" at bounding box center [1186, 579] width 23 height 10
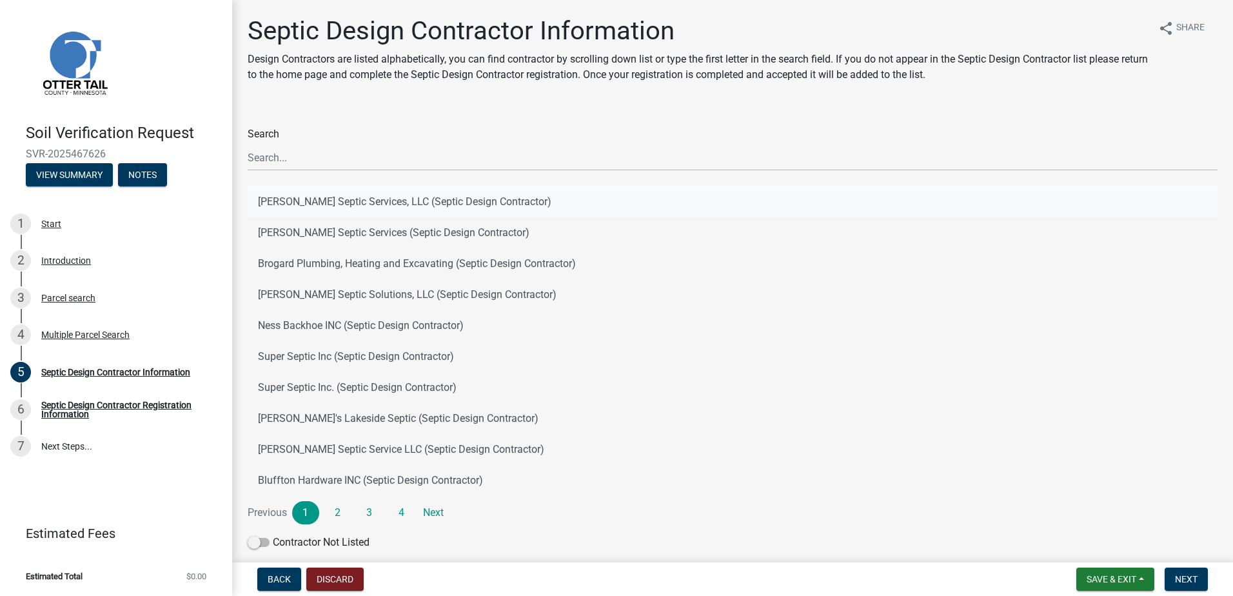
click at [324, 201] on button "[PERSON_NAME] Septic Services, LLC (Septic Design Contractor)" at bounding box center [733, 201] width 970 height 31
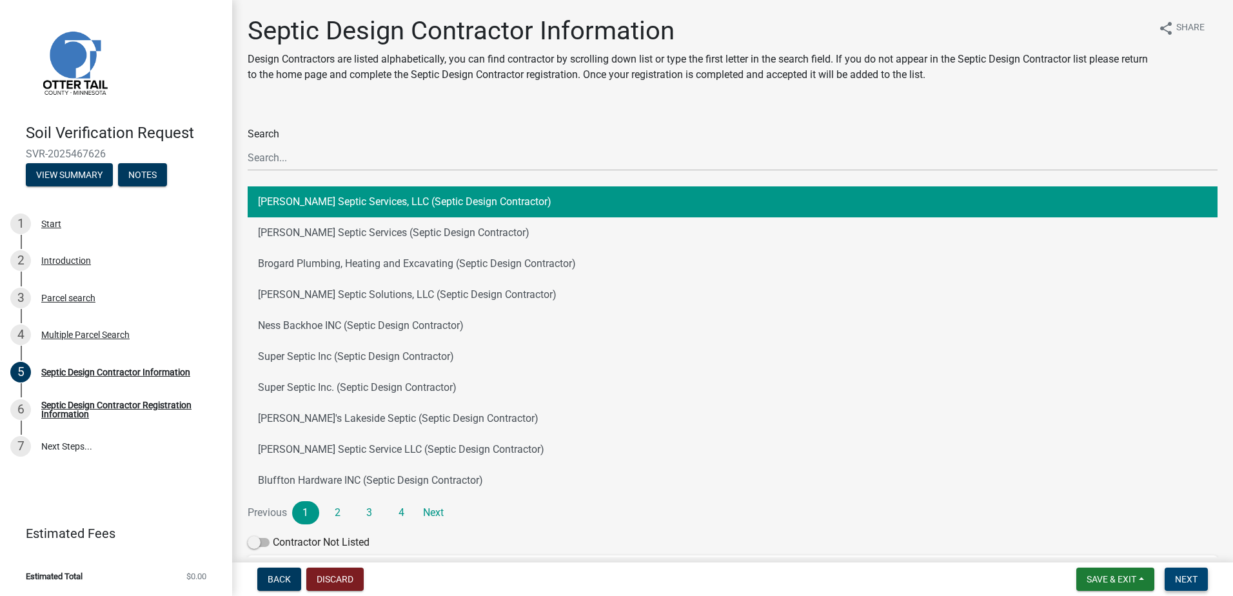
click at [1187, 579] on span "Next" at bounding box center [1186, 579] width 23 height 10
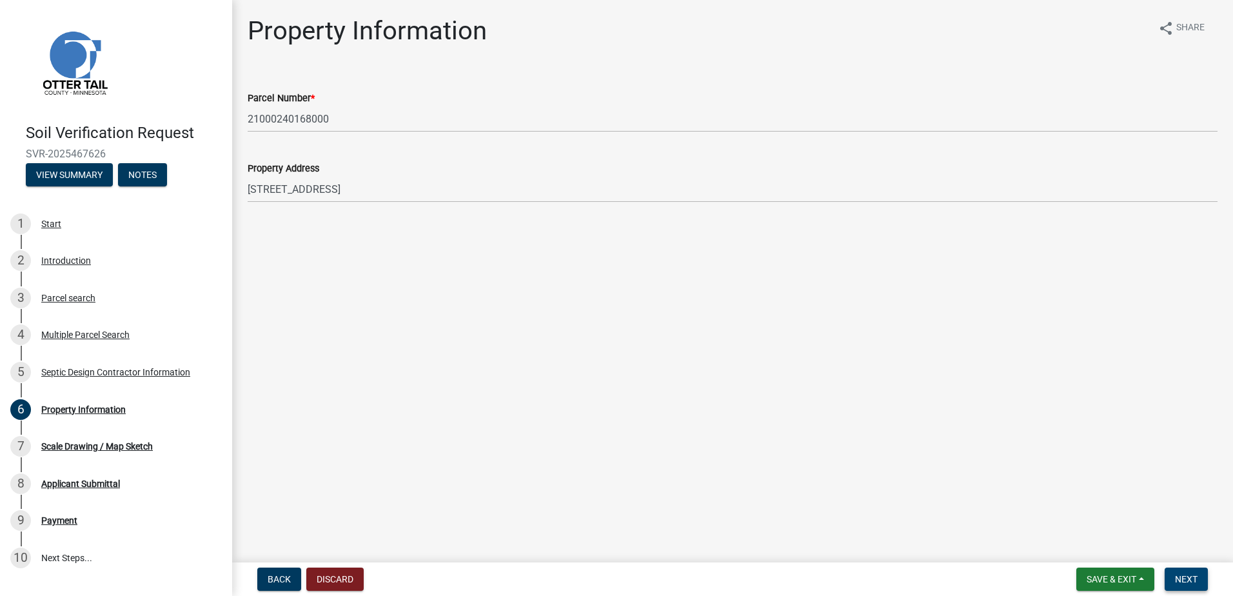
click at [1208, 578] on button "Next" at bounding box center [1186, 579] width 43 height 23
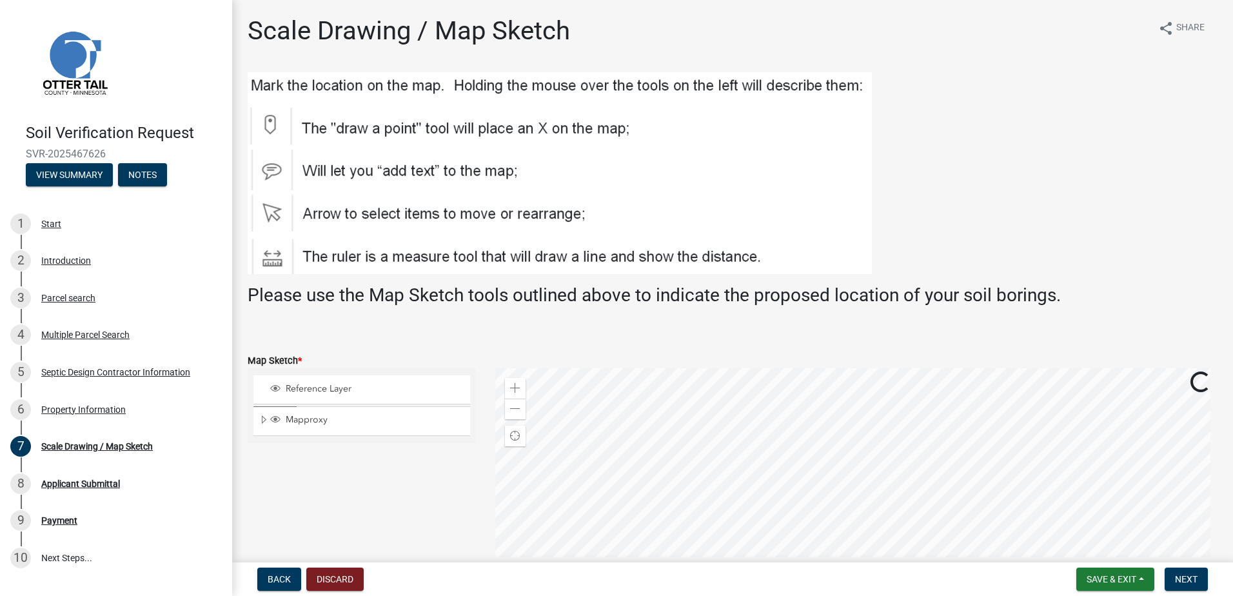
scroll to position [258, 0]
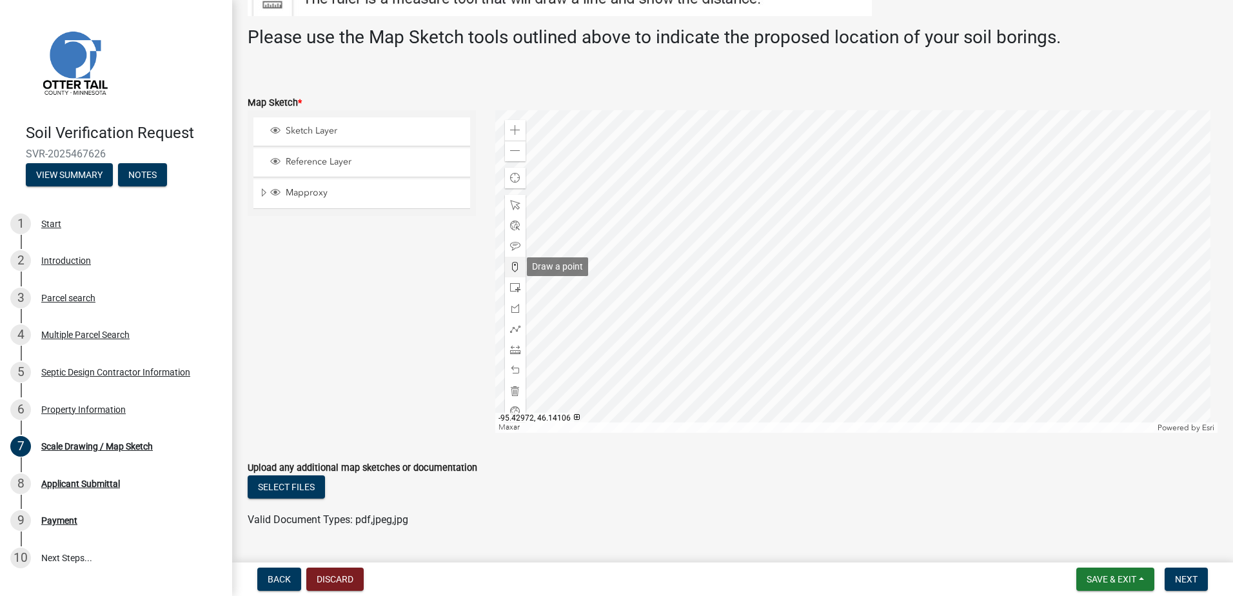
click at [511, 267] on span at bounding box center [515, 267] width 10 height 10
click at [858, 208] on div at bounding box center [856, 271] width 723 height 322
click at [858, 211] on div at bounding box center [856, 271] width 723 height 322
click at [1188, 576] on span "Next" at bounding box center [1186, 579] width 23 height 10
click at [1187, 575] on span "Next" at bounding box center [1186, 579] width 23 height 10
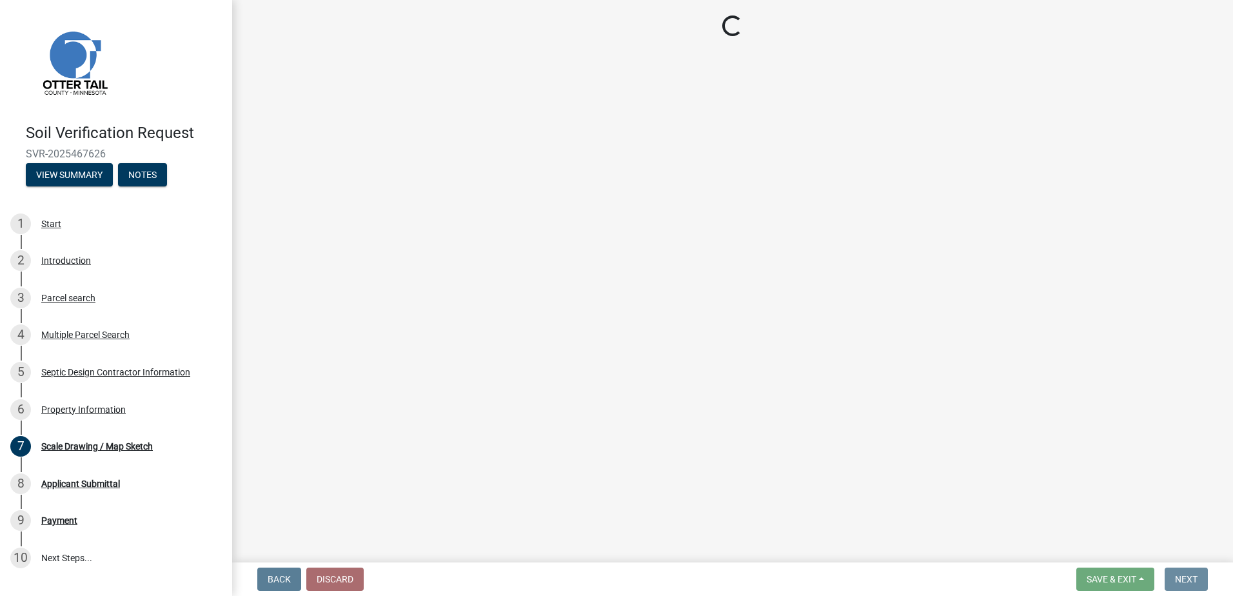
scroll to position [0, 0]
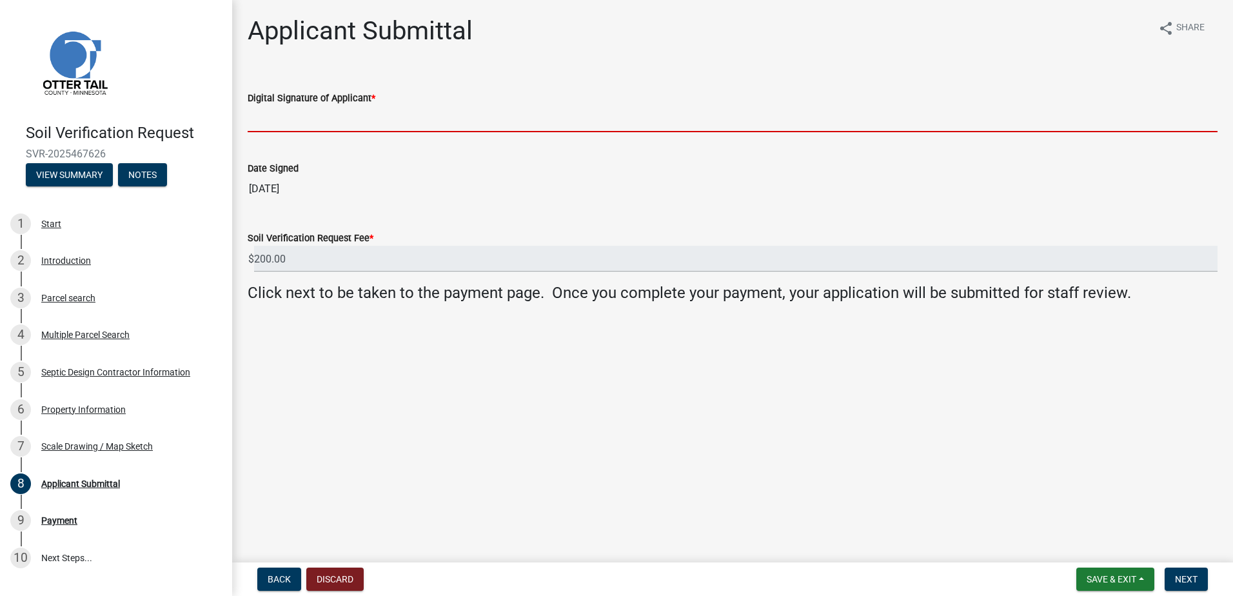
click at [261, 123] on input "Digital Signature of Applicant *" at bounding box center [733, 119] width 970 height 26
type input "[PERSON_NAME]"
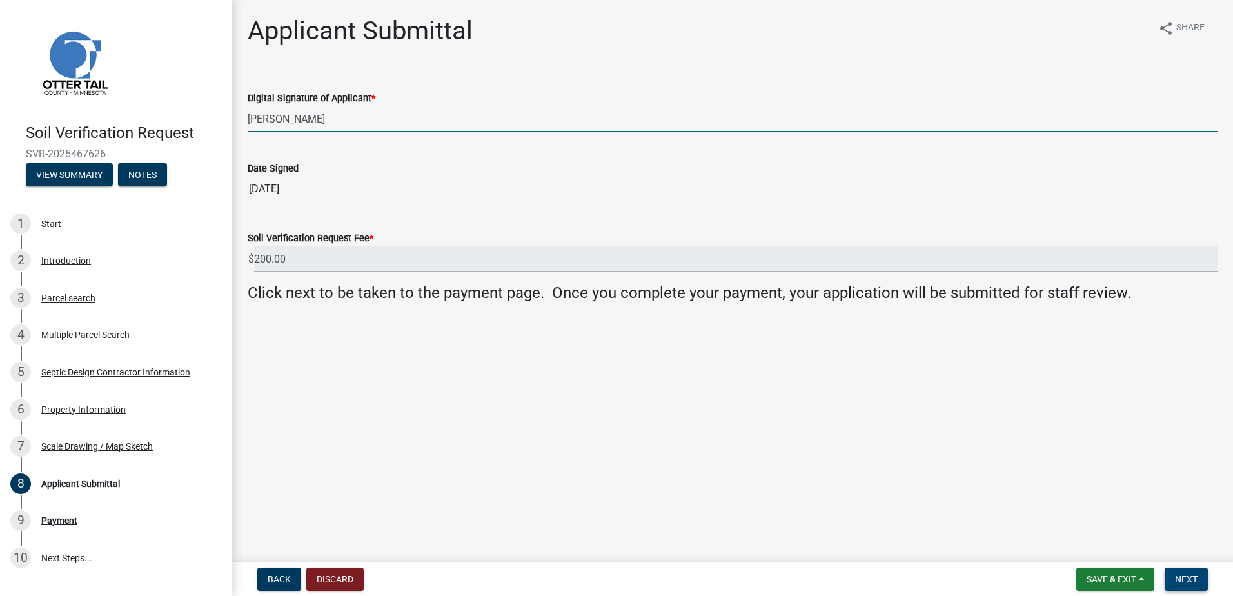
click at [1178, 578] on span "Next" at bounding box center [1186, 579] width 23 height 10
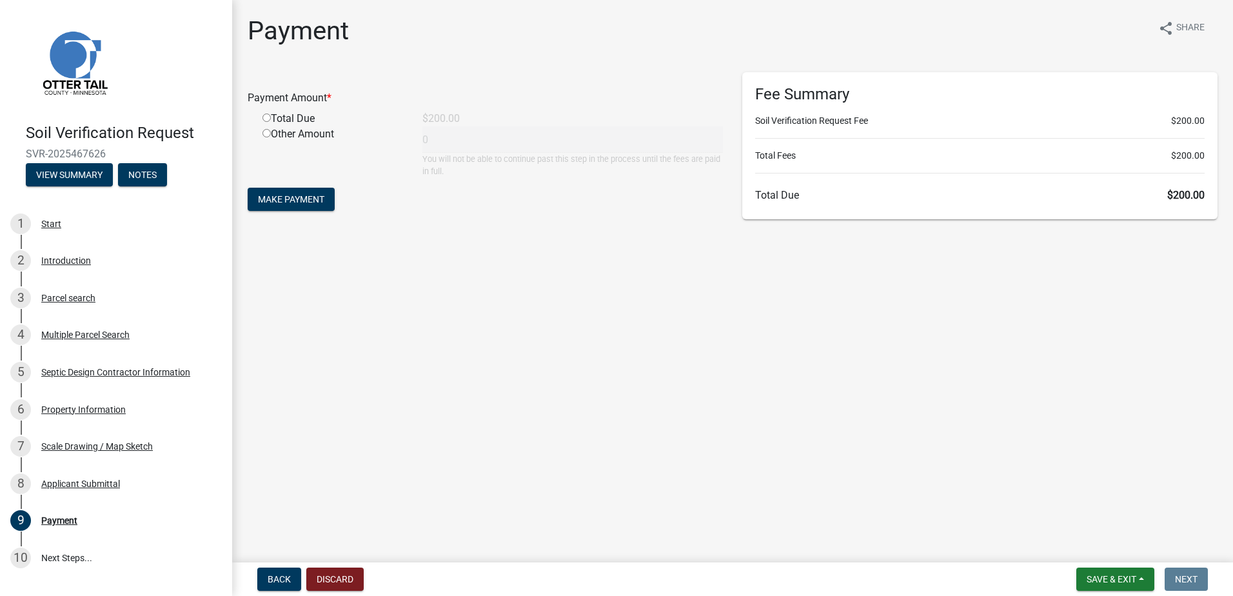
click at [267, 115] on input "radio" at bounding box center [266, 118] width 8 height 8
radio input "true"
type input "200"
click at [303, 197] on span "Make Payment" at bounding box center [291, 199] width 66 height 10
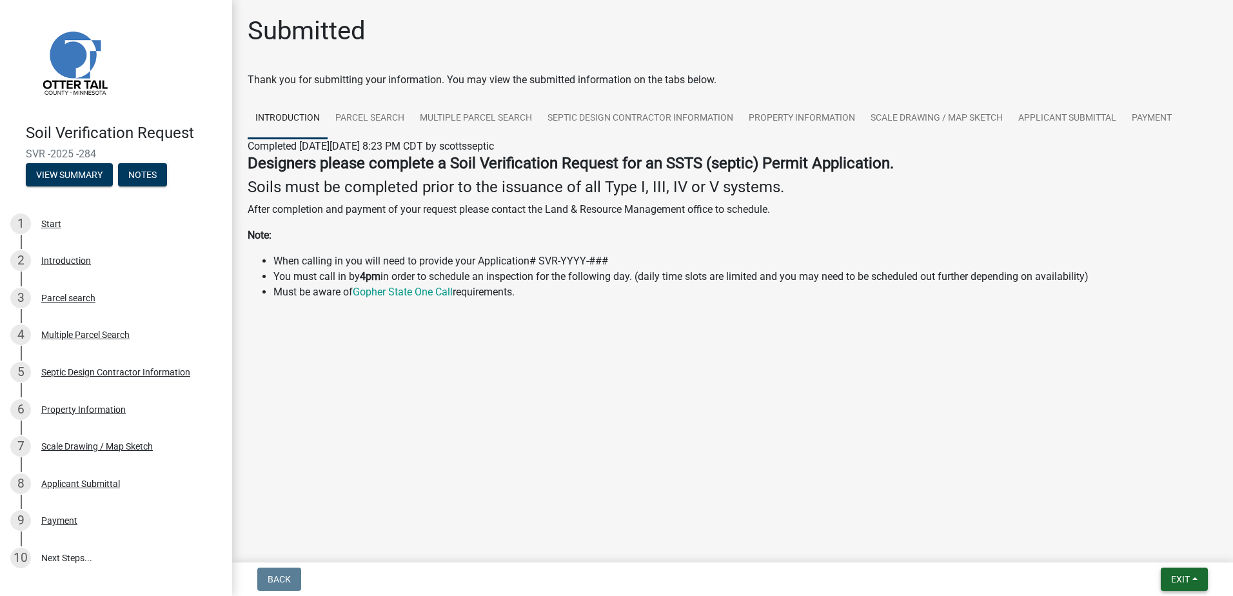
drag, startPoint x: 1196, startPoint y: 577, endPoint x: 1187, endPoint y: 564, distance: 15.4
click at [1196, 577] on button "Exit" at bounding box center [1184, 579] width 47 height 23
click at [1174, 546] on button "Save & Exit" at bounding box center [1156, 545] width 103 height 31
